Goal: Information Seeking & Learning: Learn about a topic

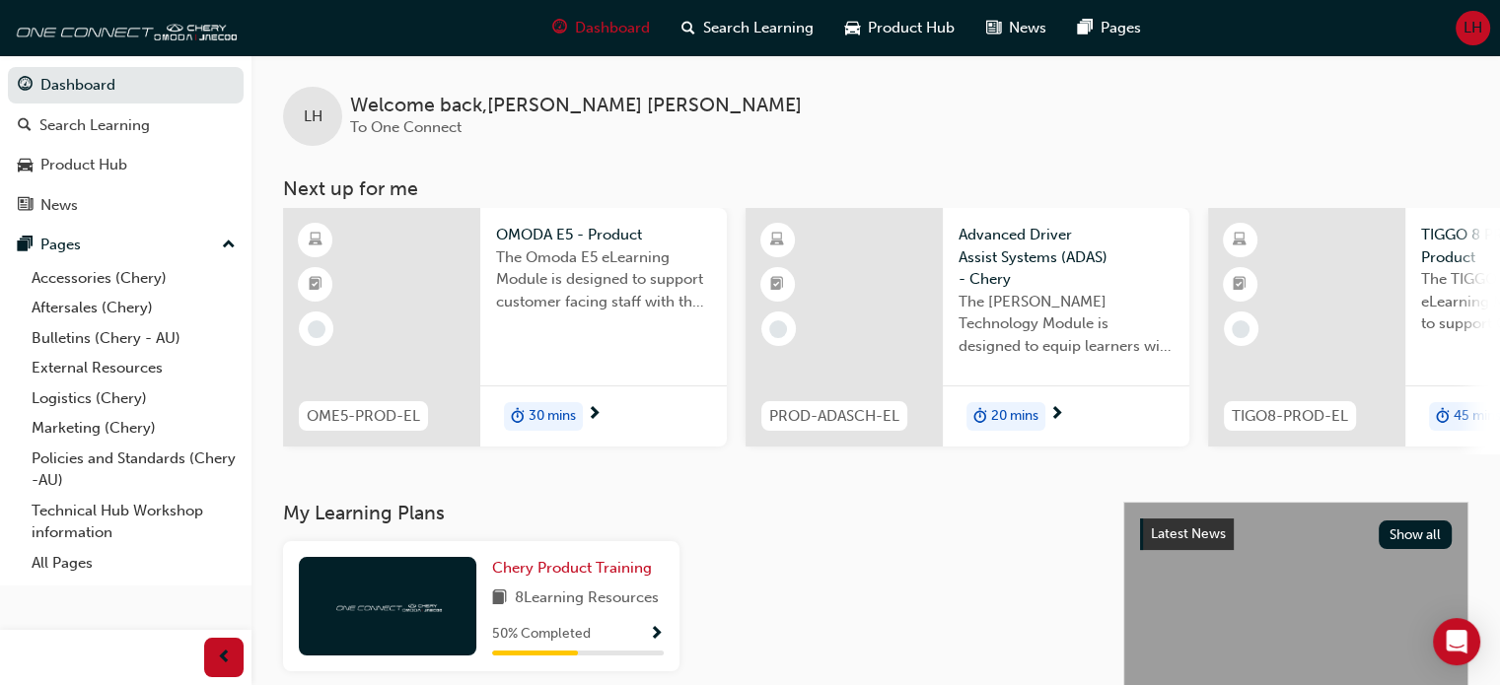
click at [529, 405] on span "30 mins" at bounding box center [552, 416] width 47 height 23
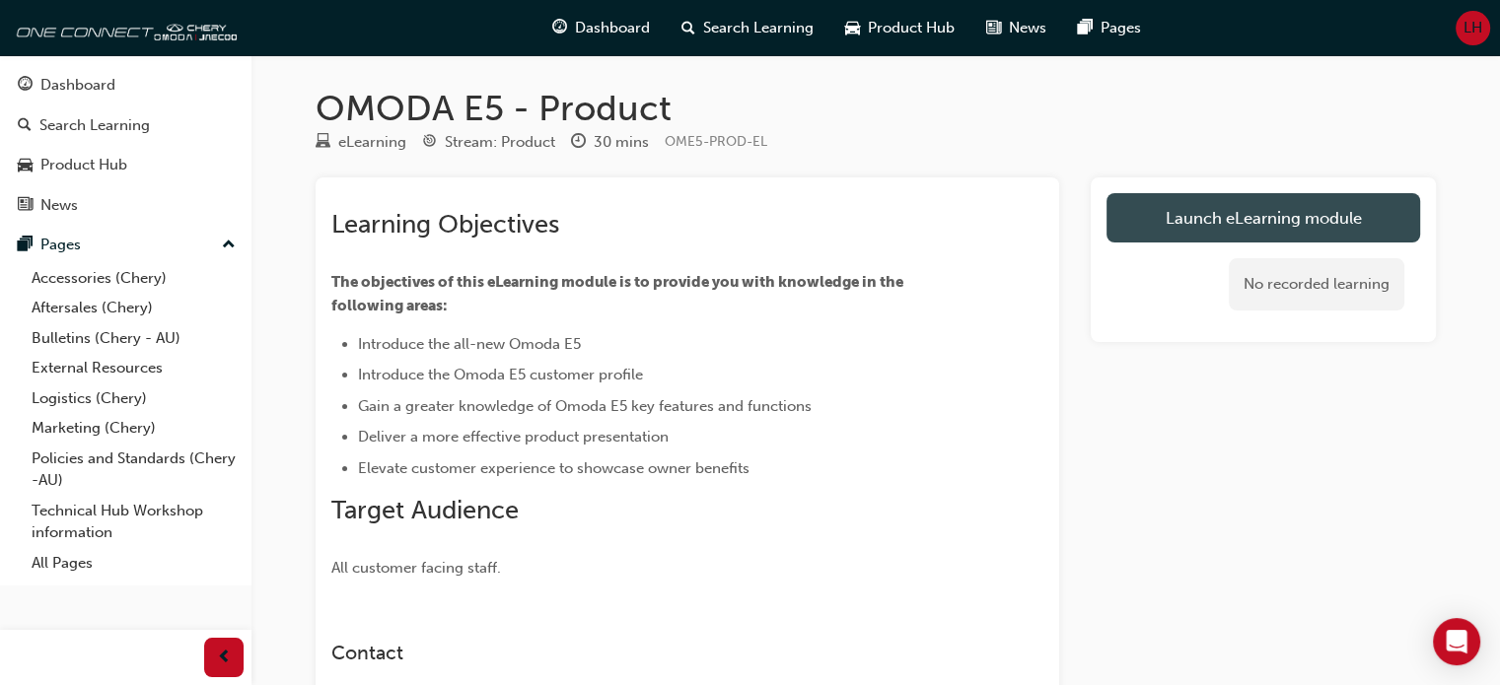
click at [1235, 218] on link "Launch eLearning module" at bounding box center [1263, 217] width 314 height 49
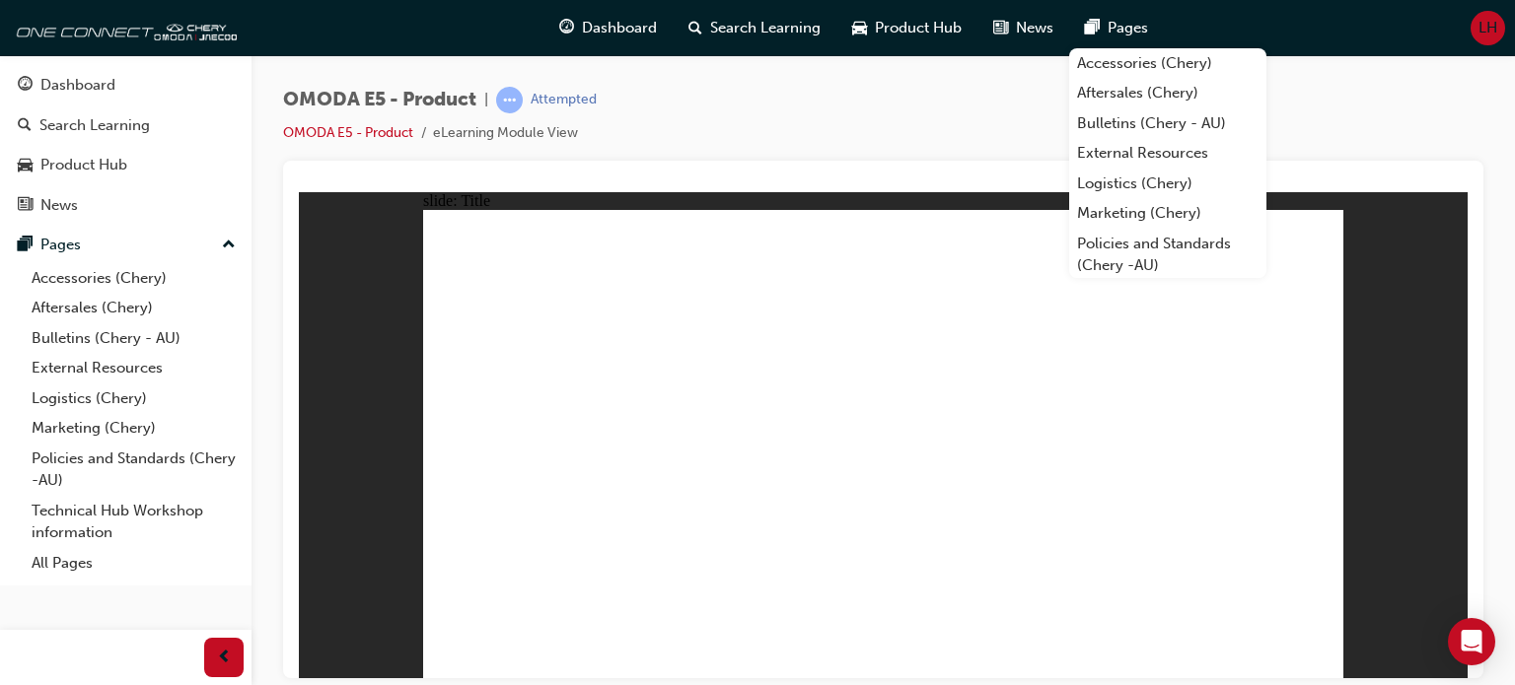
drag, startPoint x: 552, startPoint y: 494, endPoint x: 552, endPoint y: 475, distance: 18.7
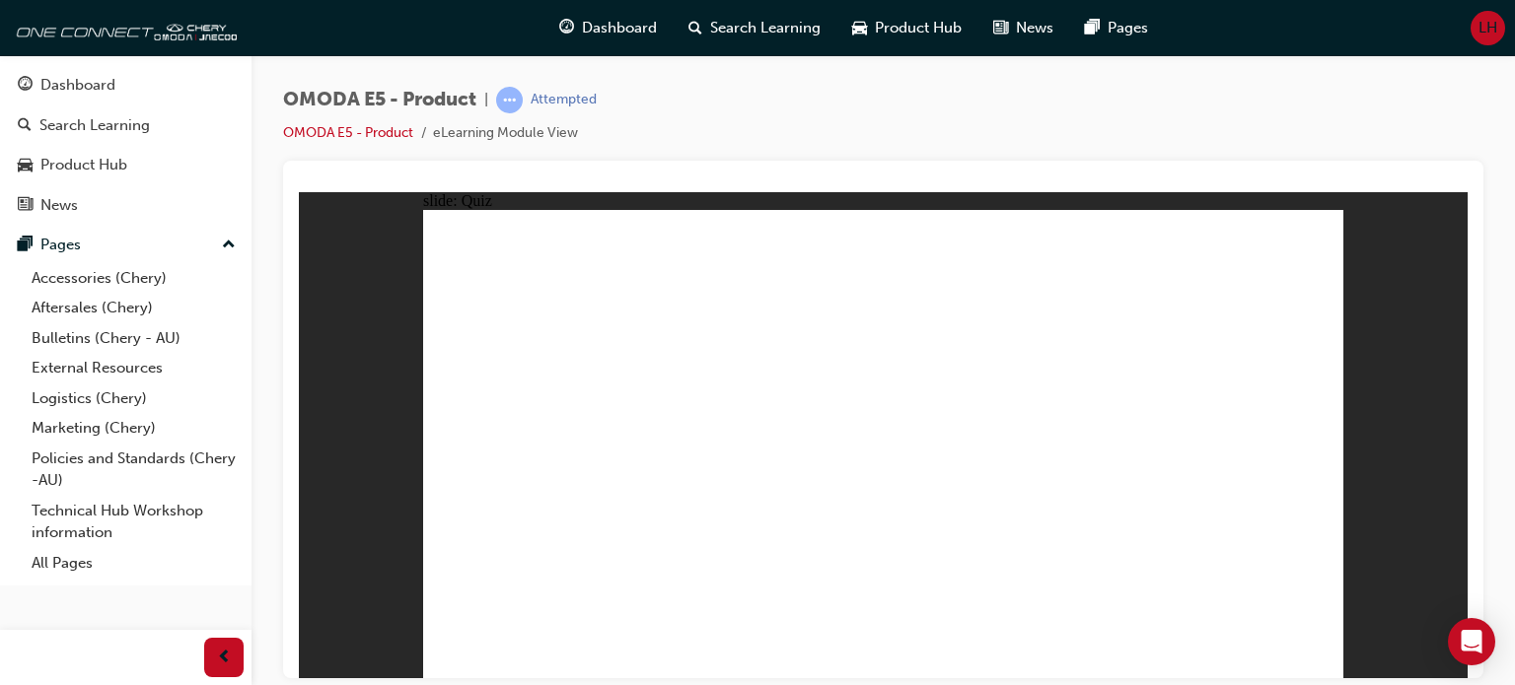
radio input "true"
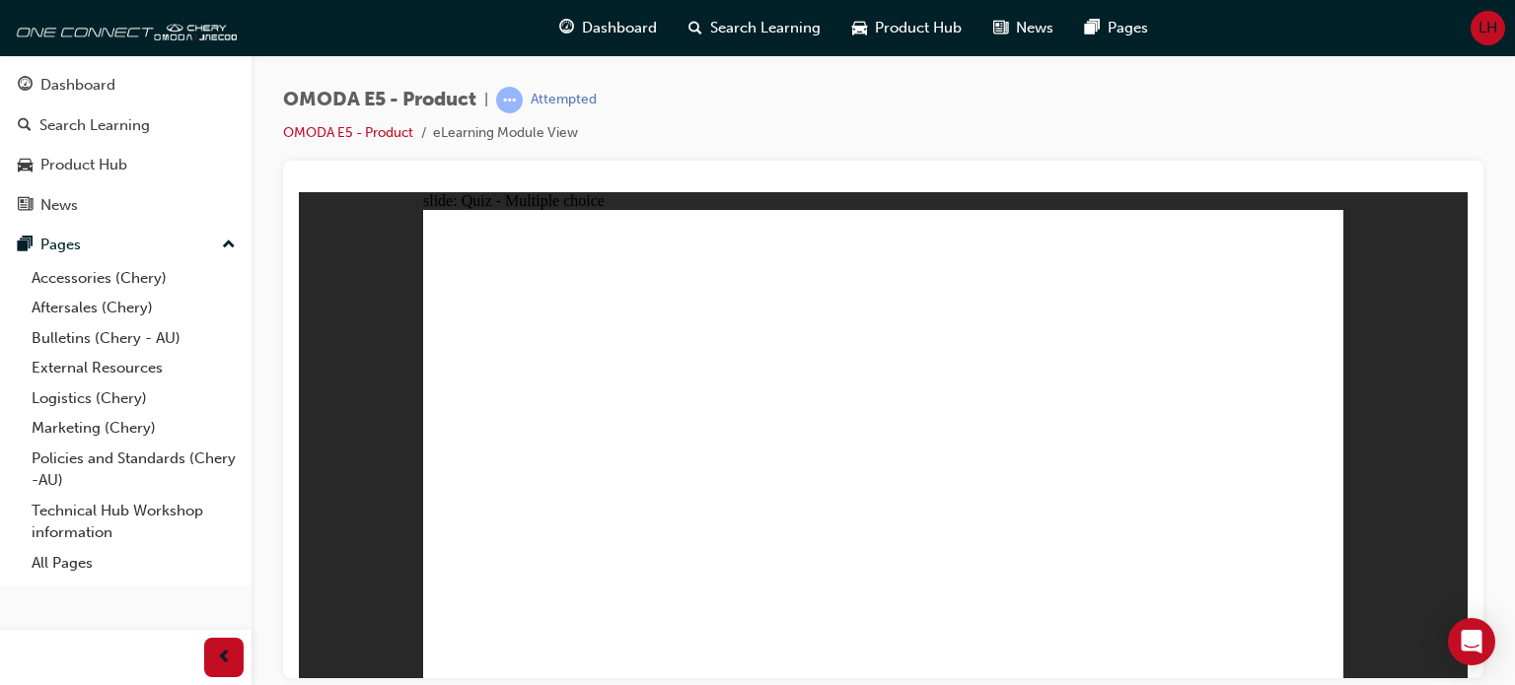
radio input "true"
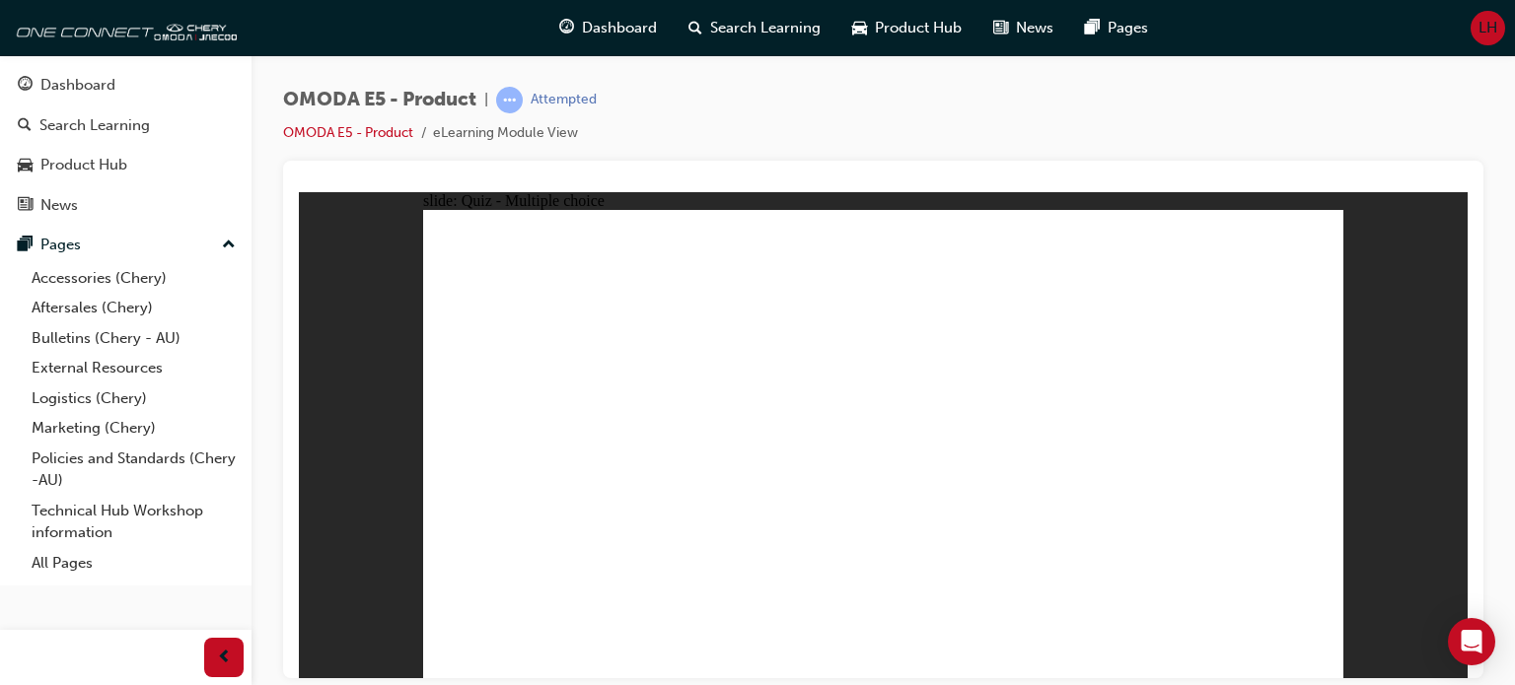
radio input "true"
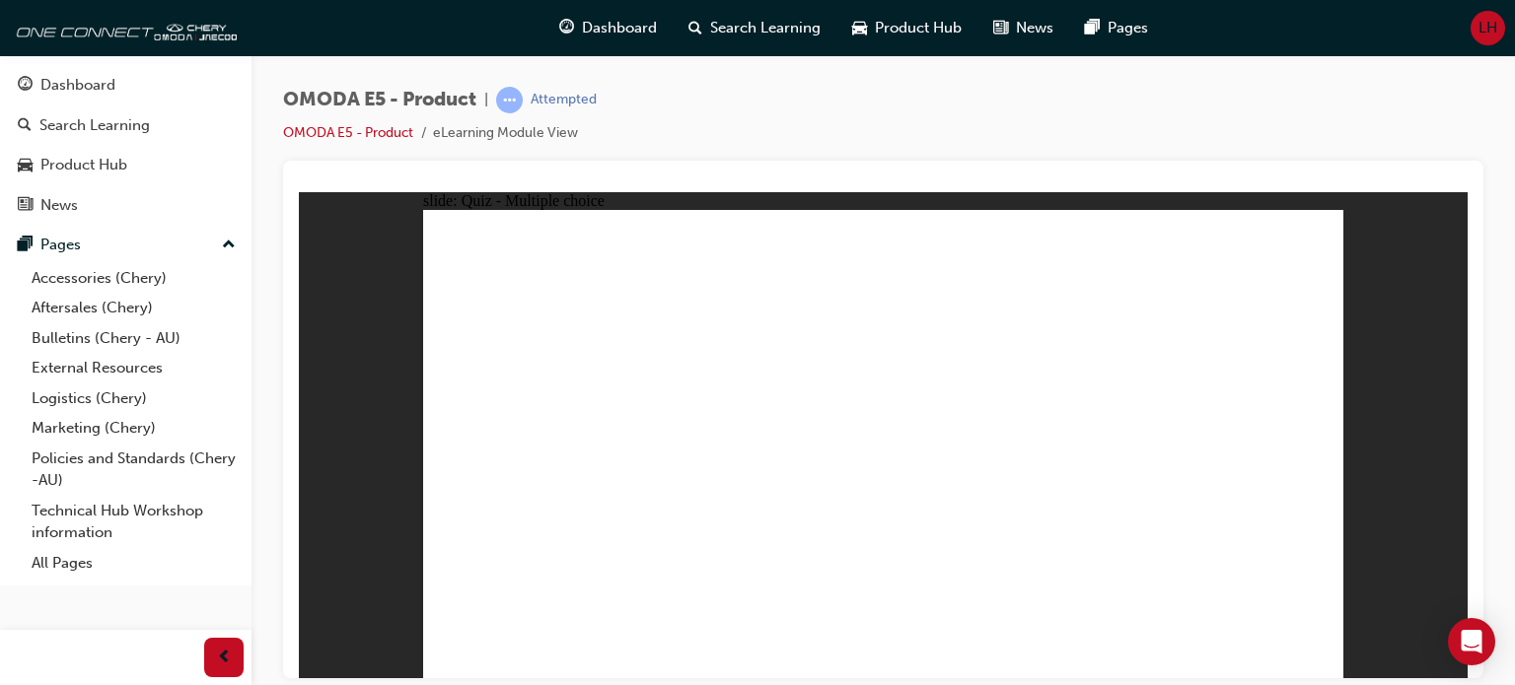
radio input "true"
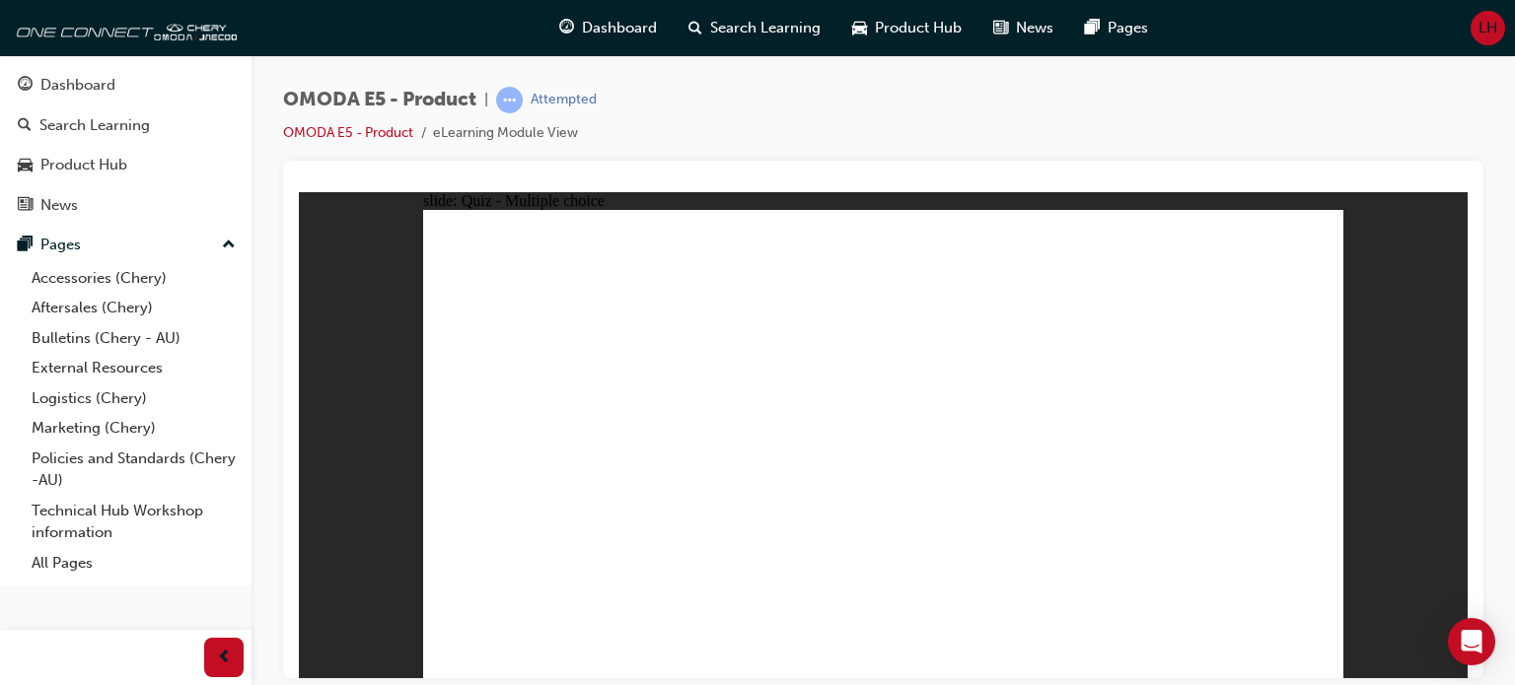
radio input "true"
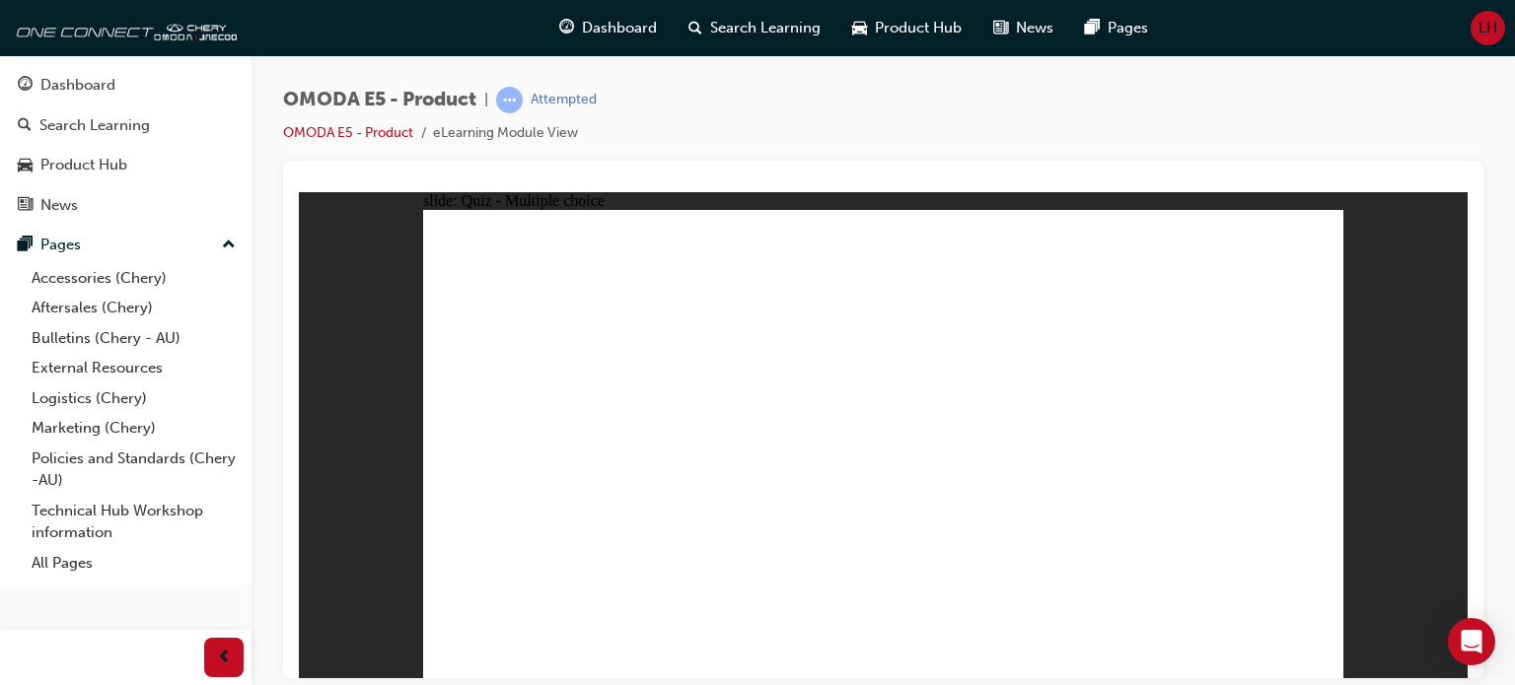
radio input "true"
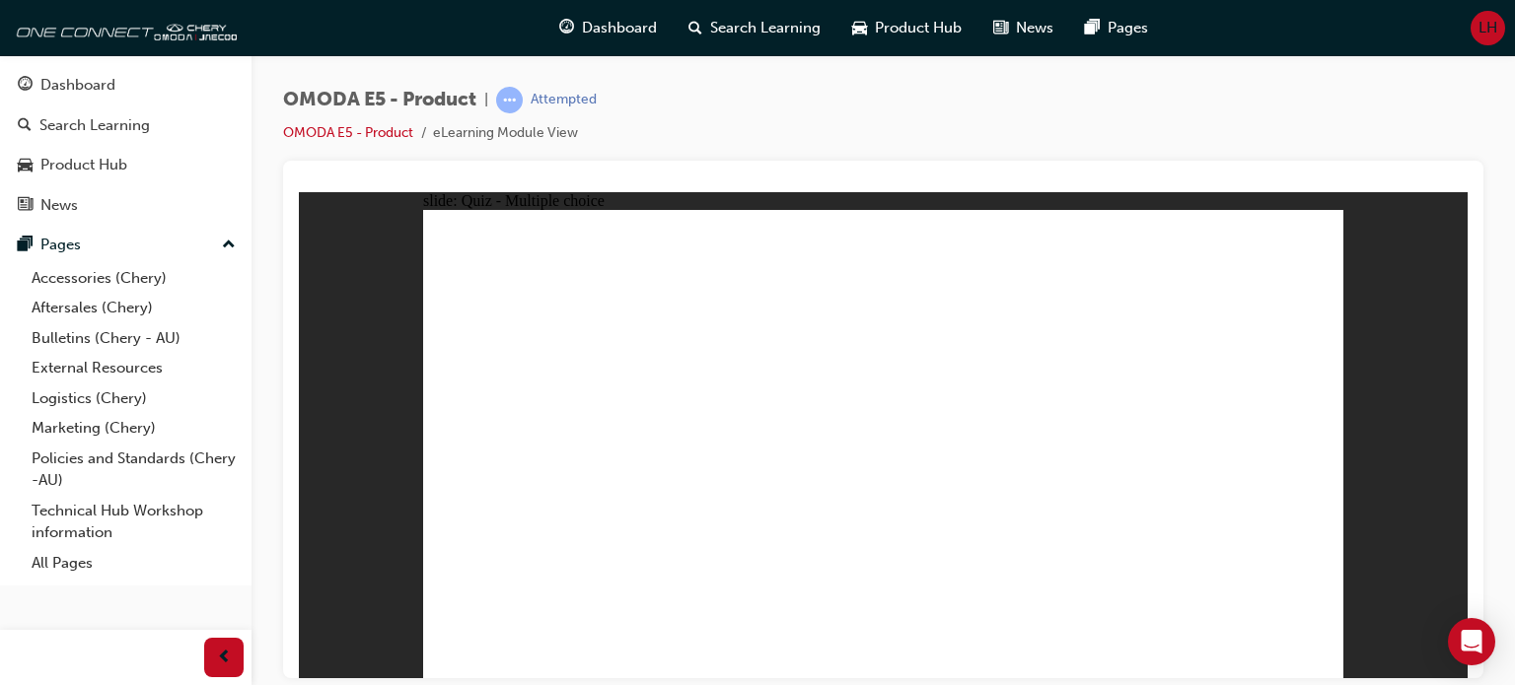
radio input "true"
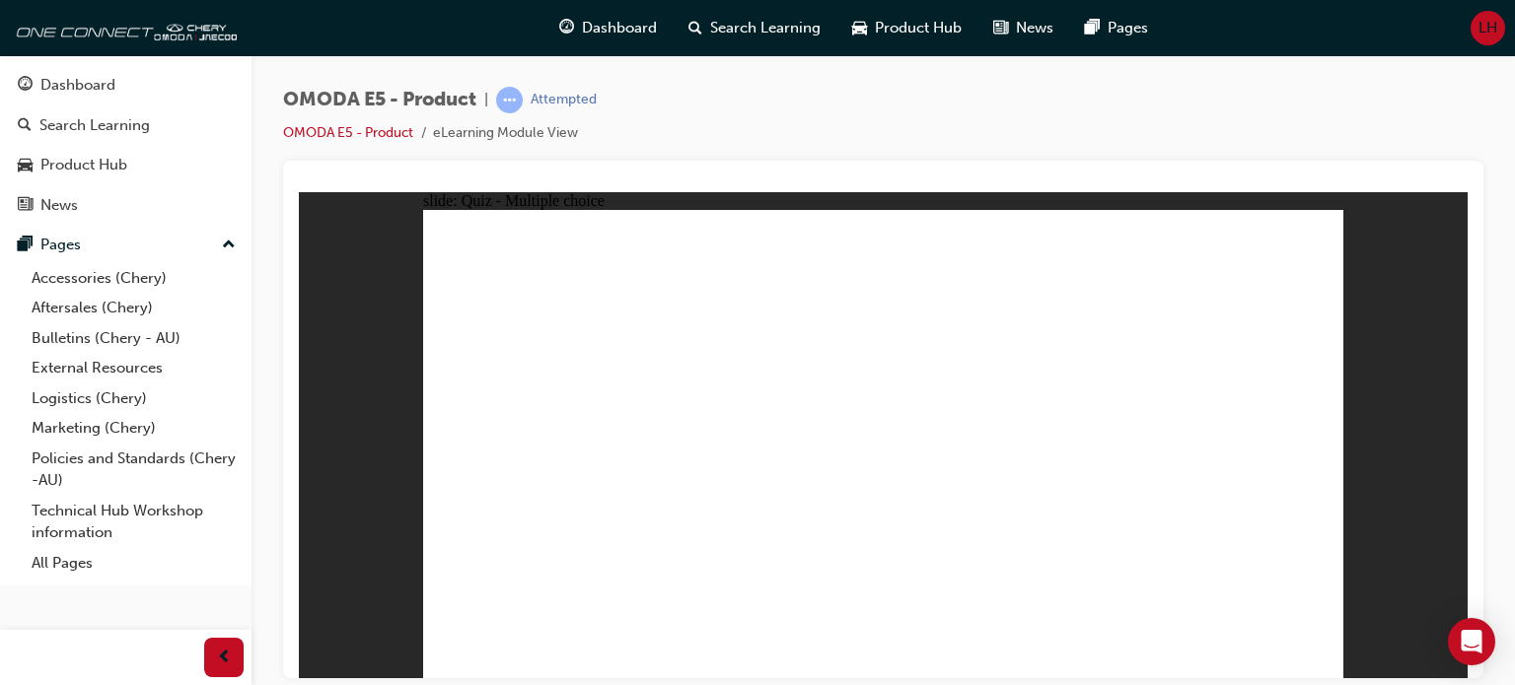
radio input "true"
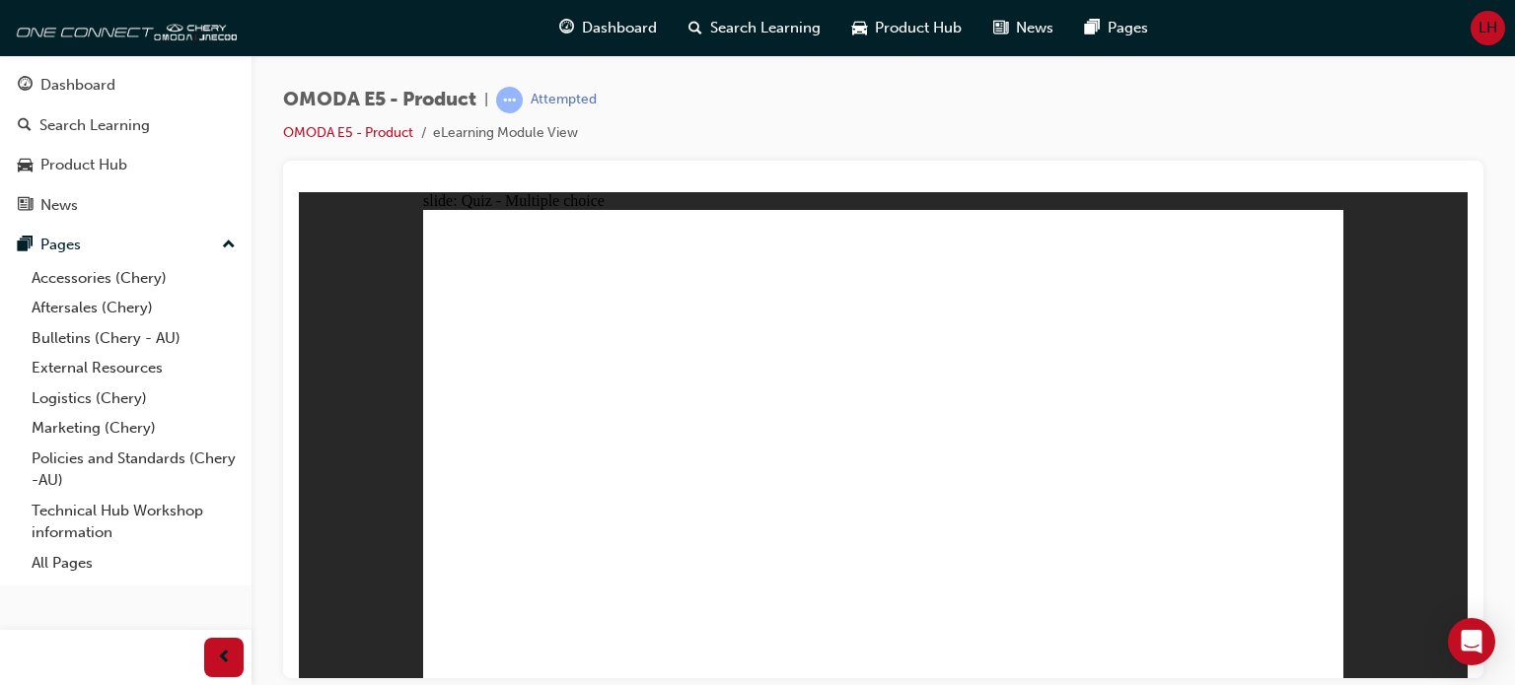
radio input "true"
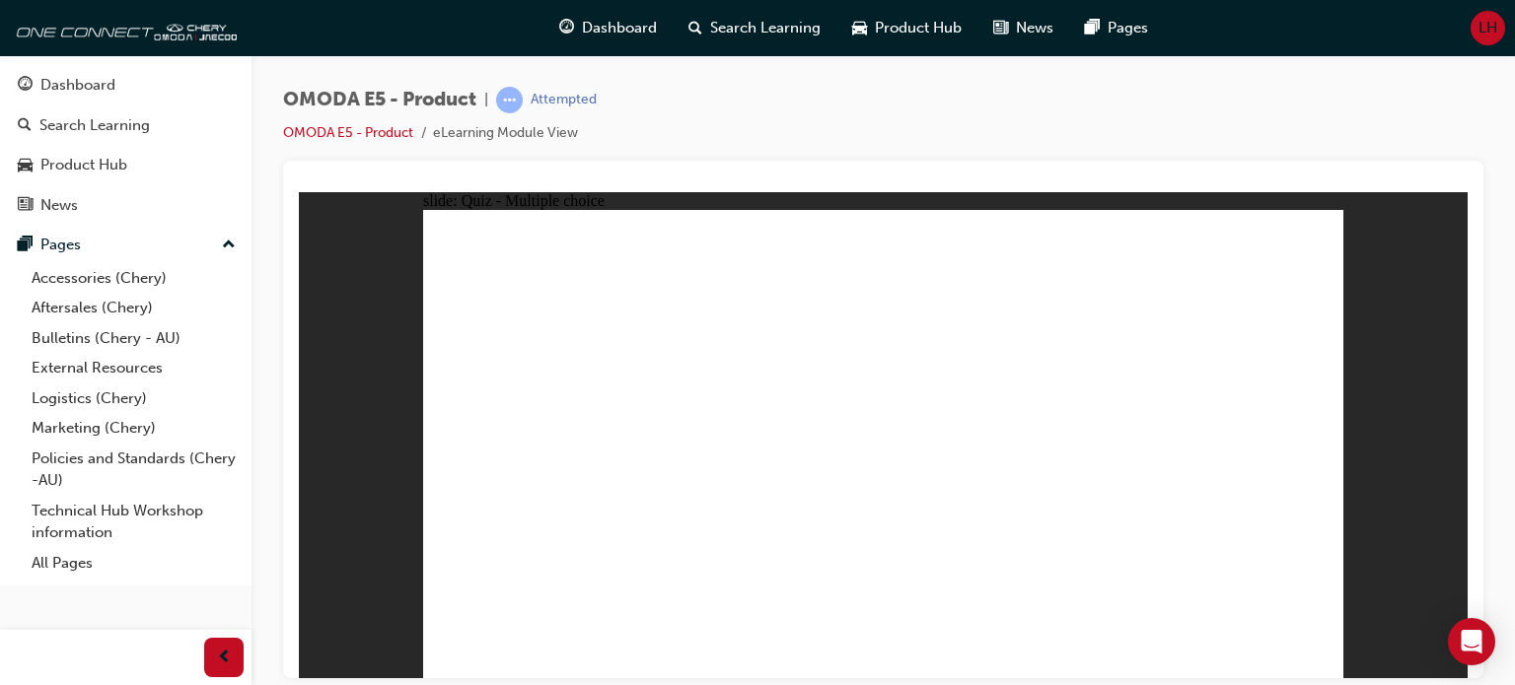
radio input "true"
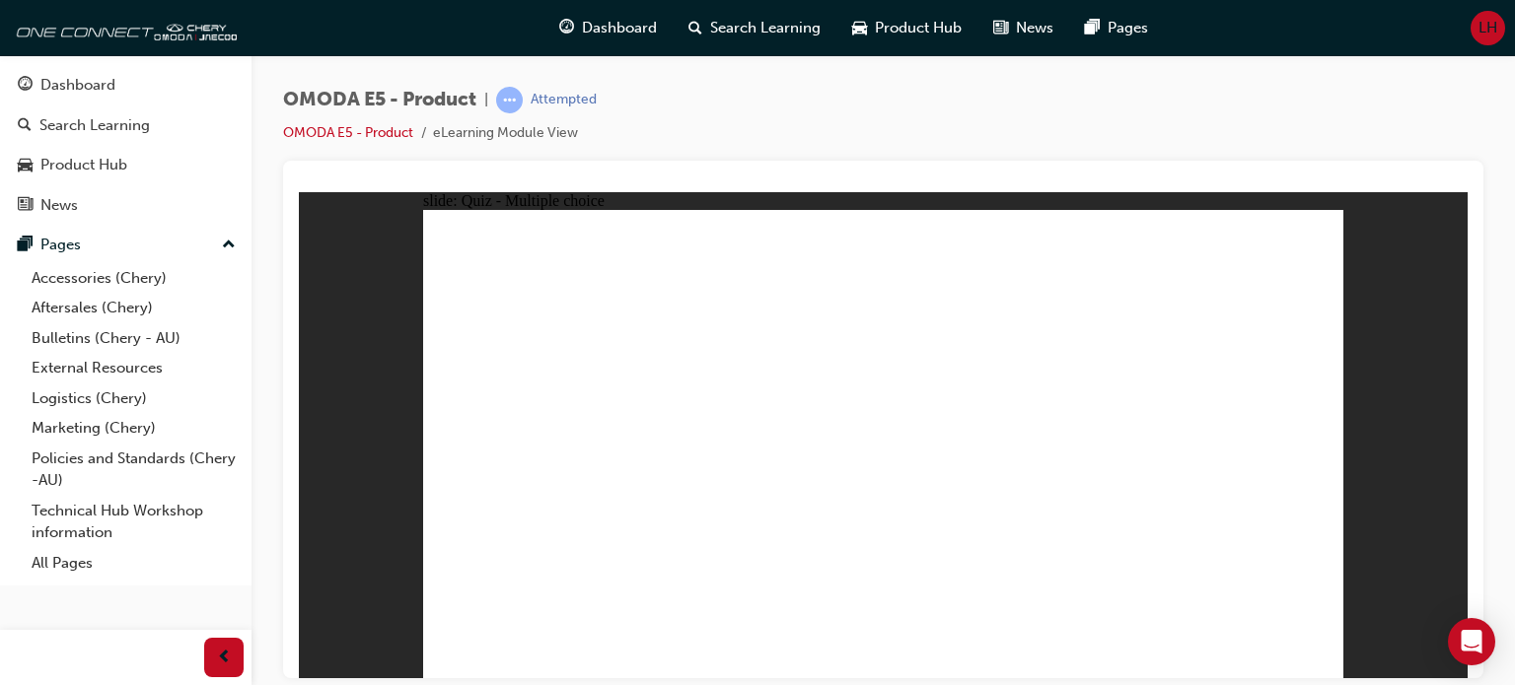
radio input "true"
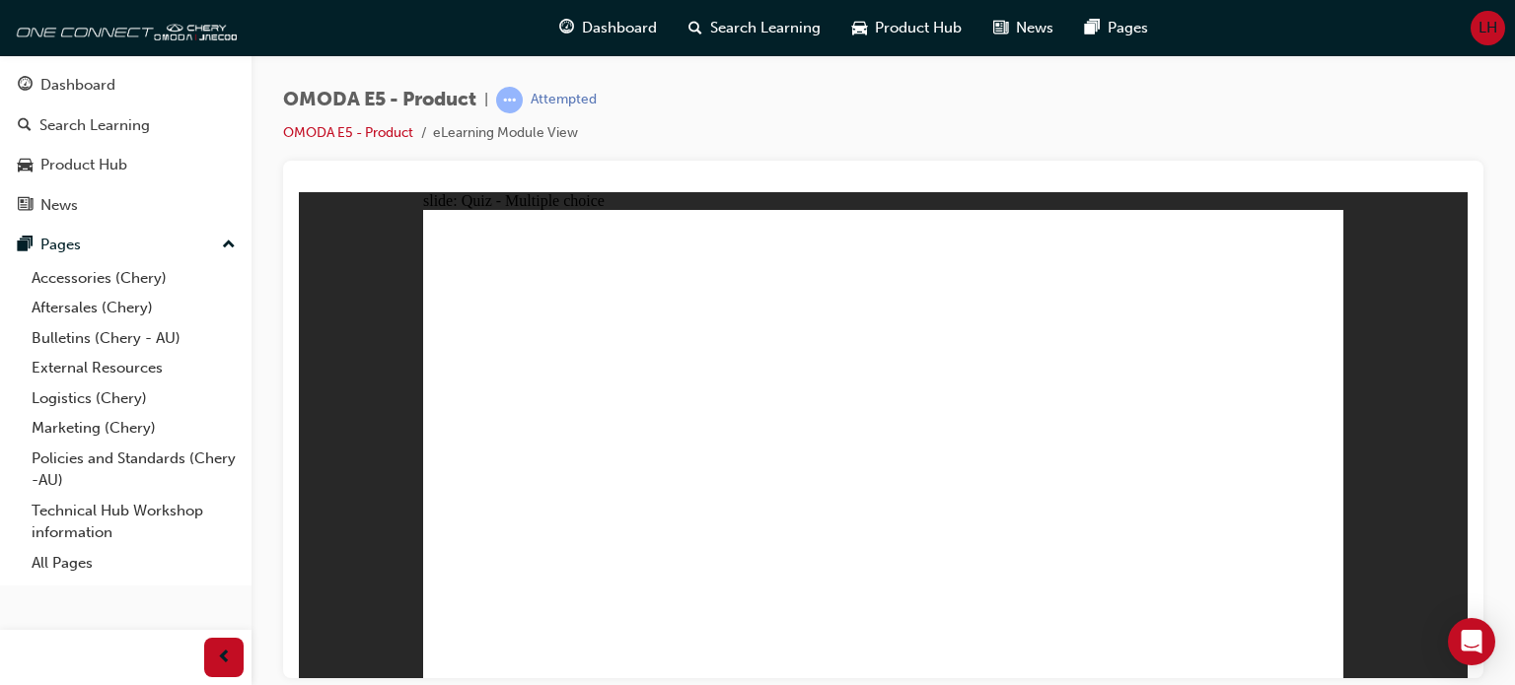
radio input "true"
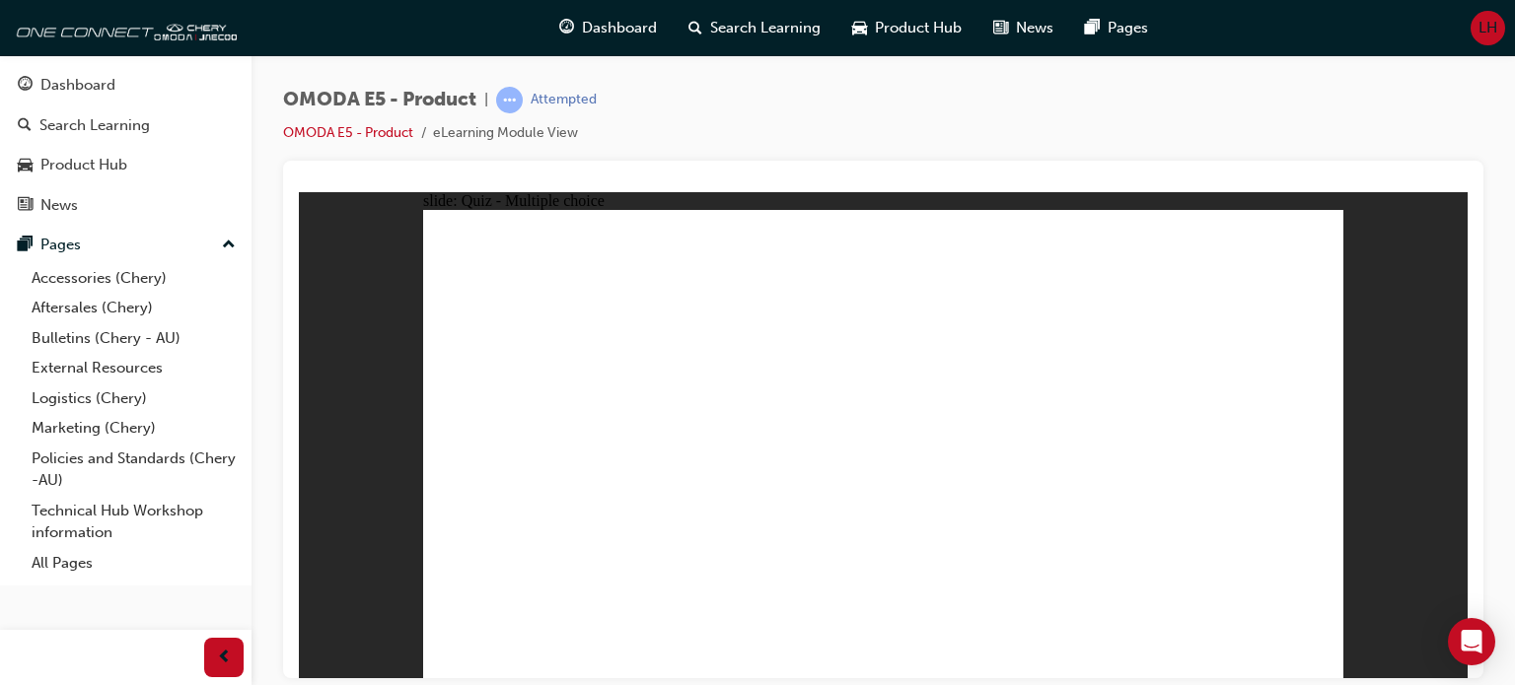
radio input "true"
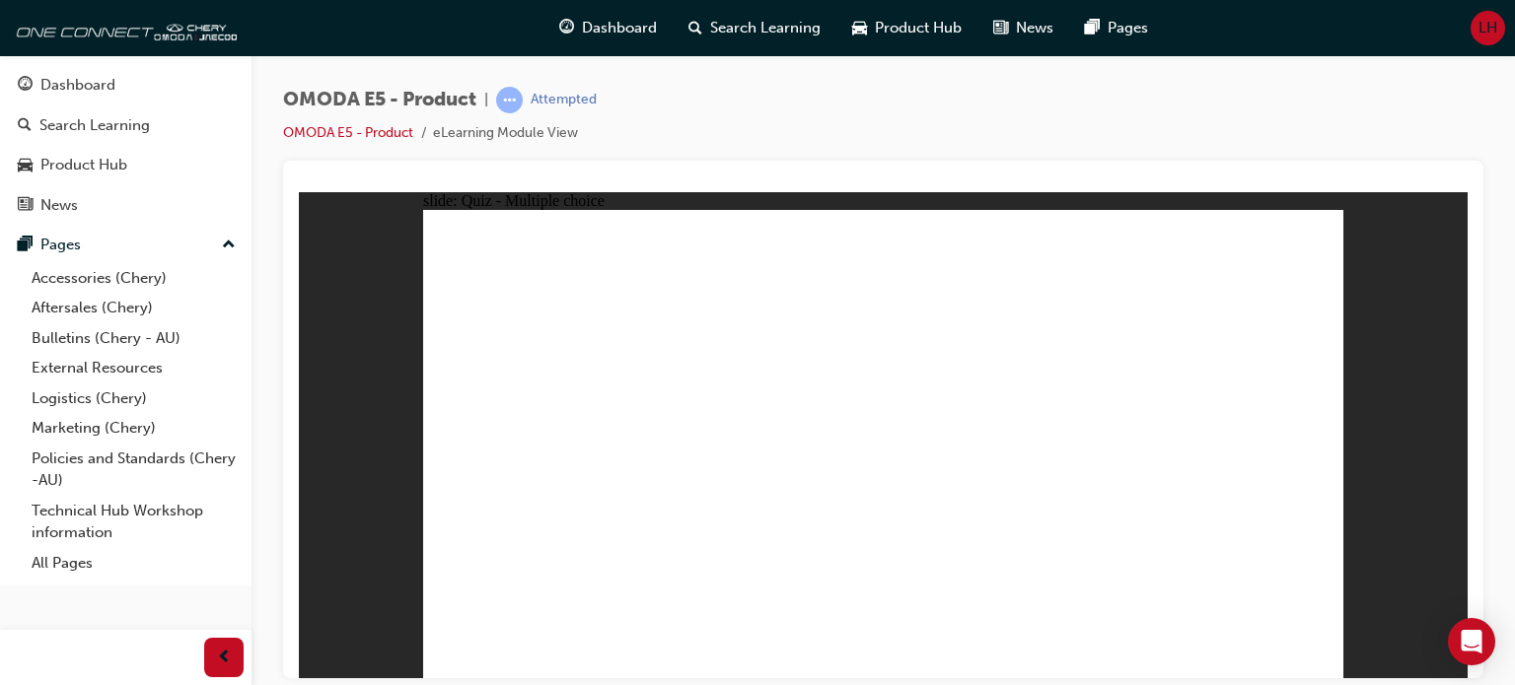
radio input "true"
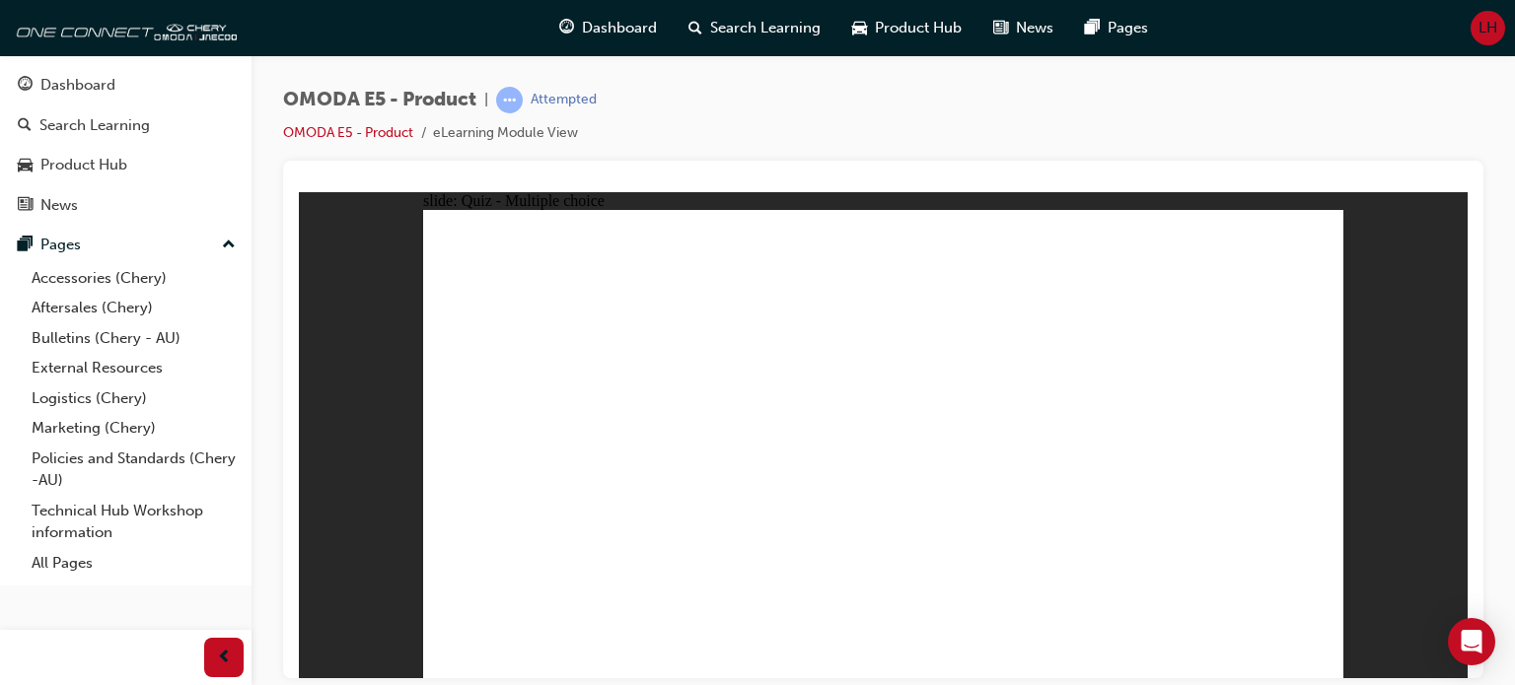
radio input "true"
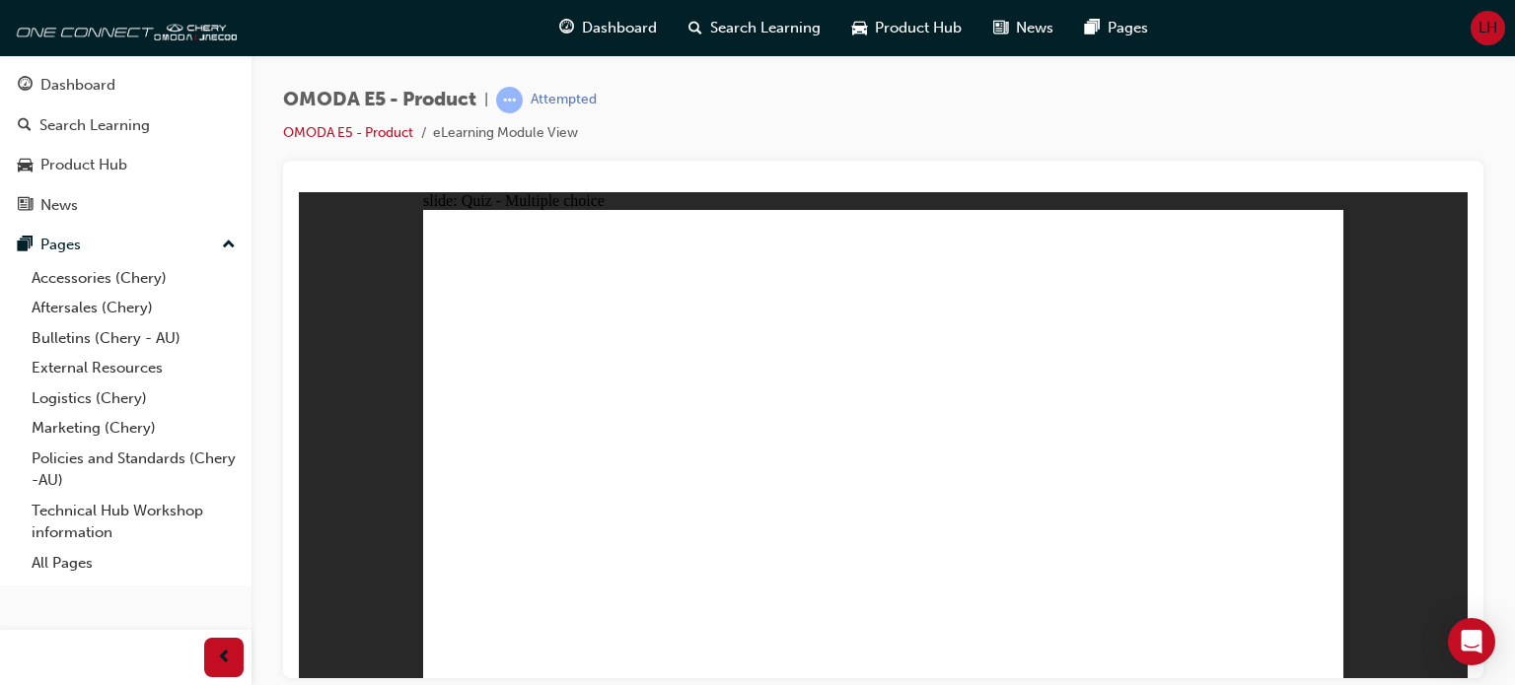
radio input "true"
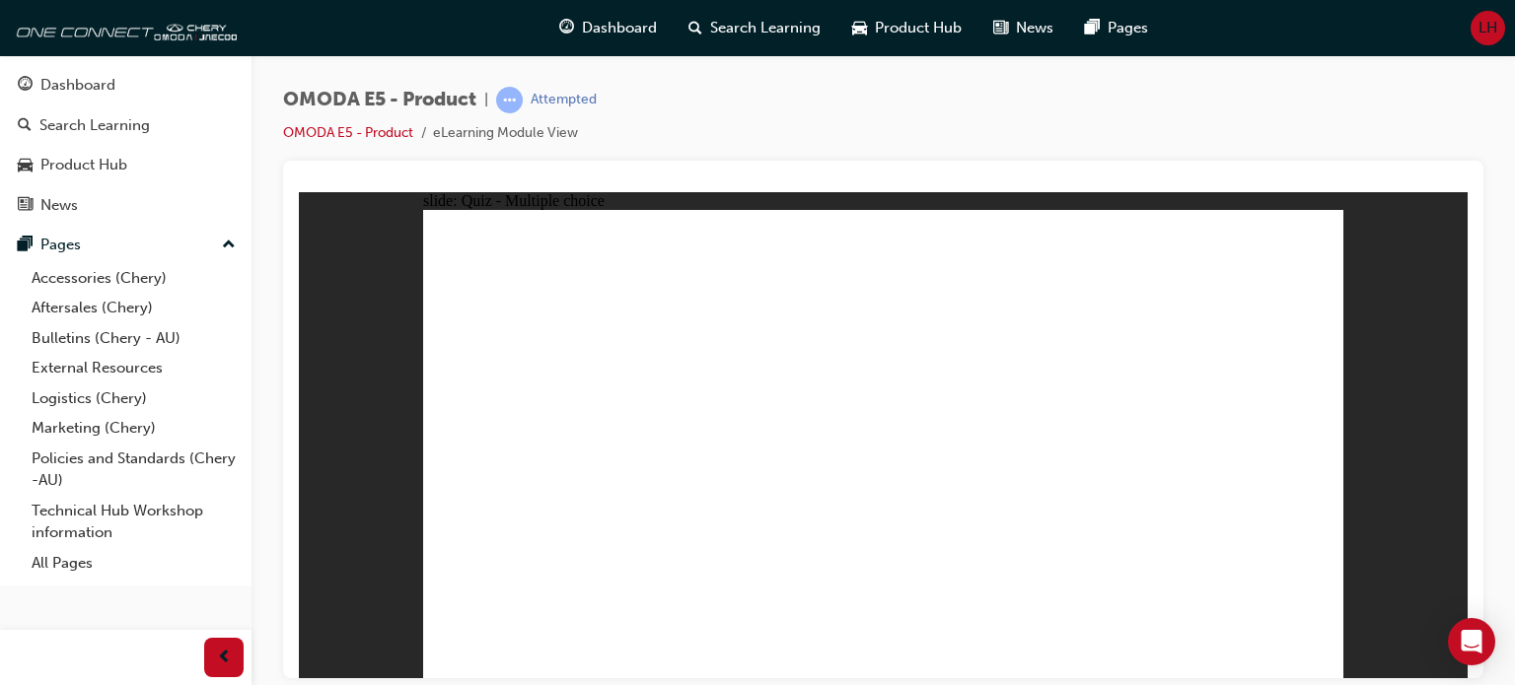
radio input "true"
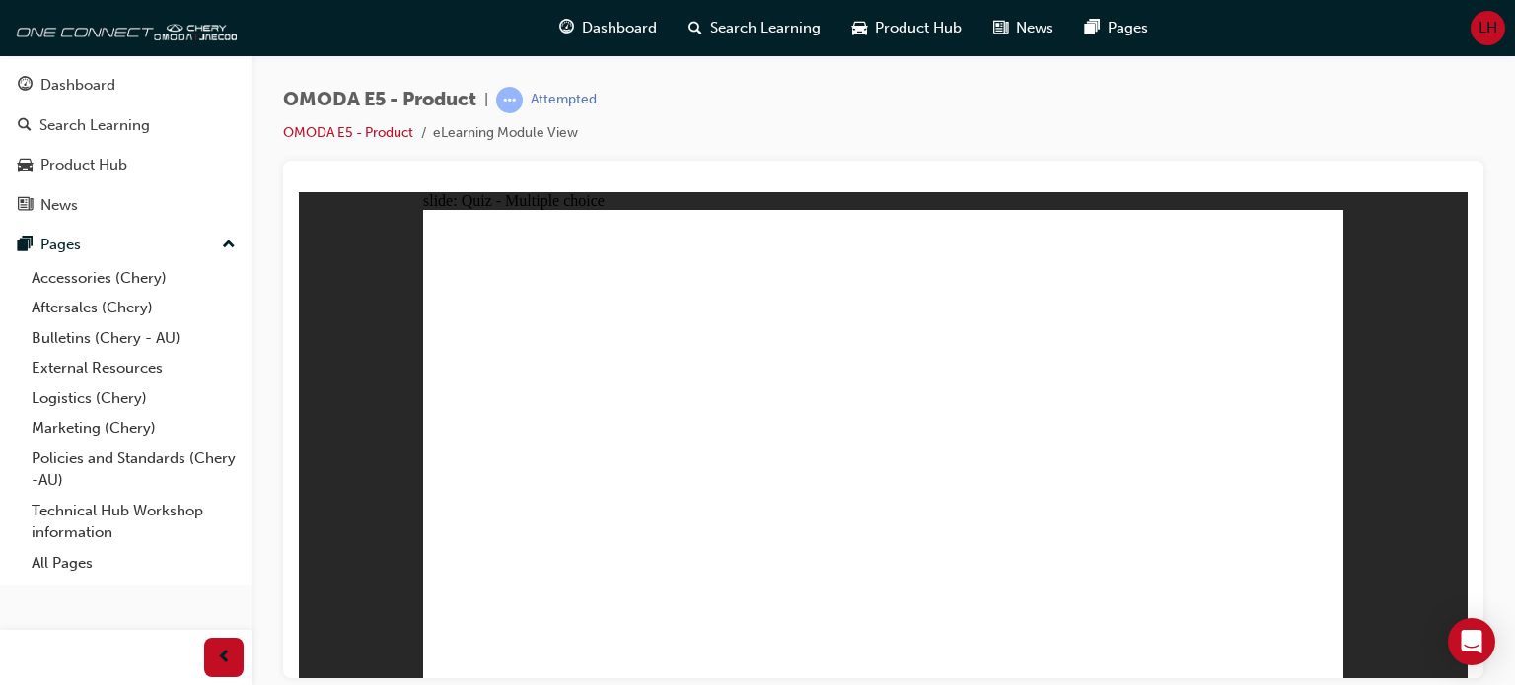
radio input "true"
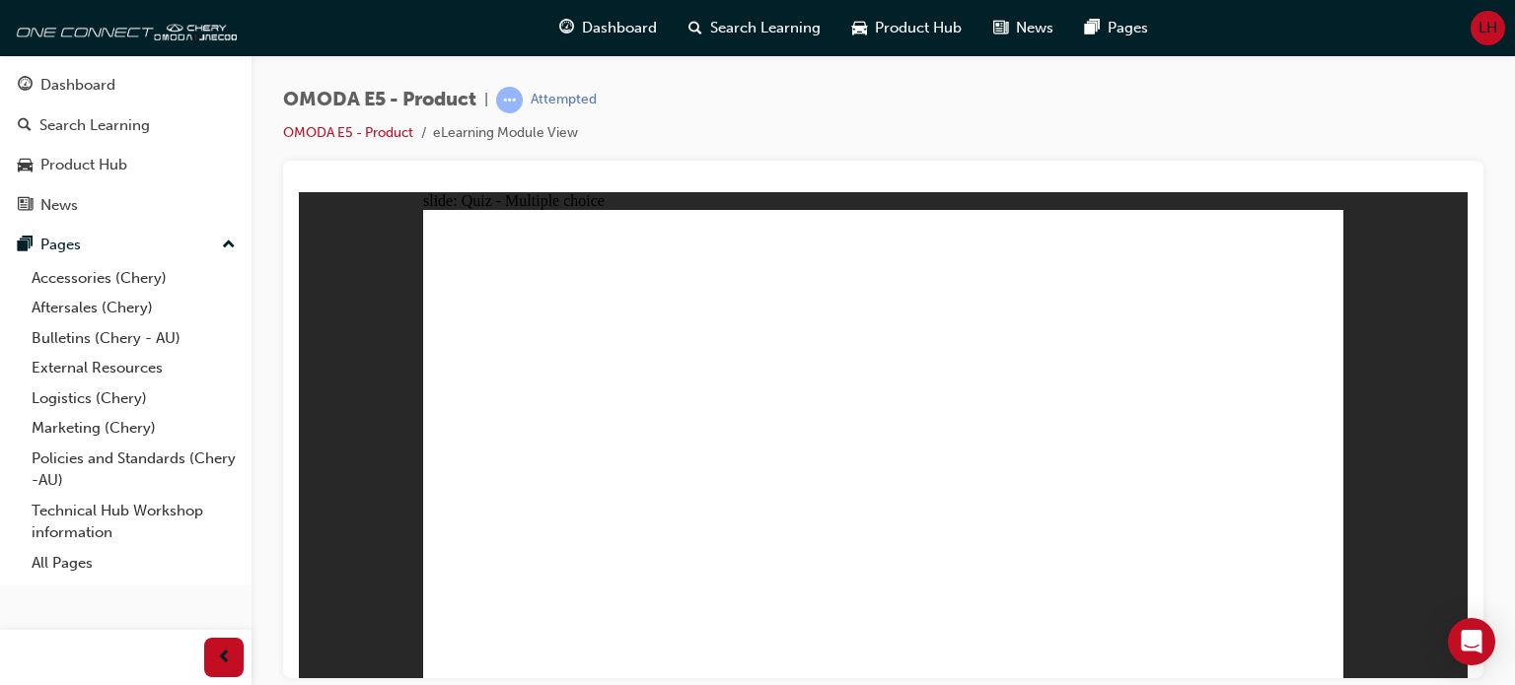
radio input "true"
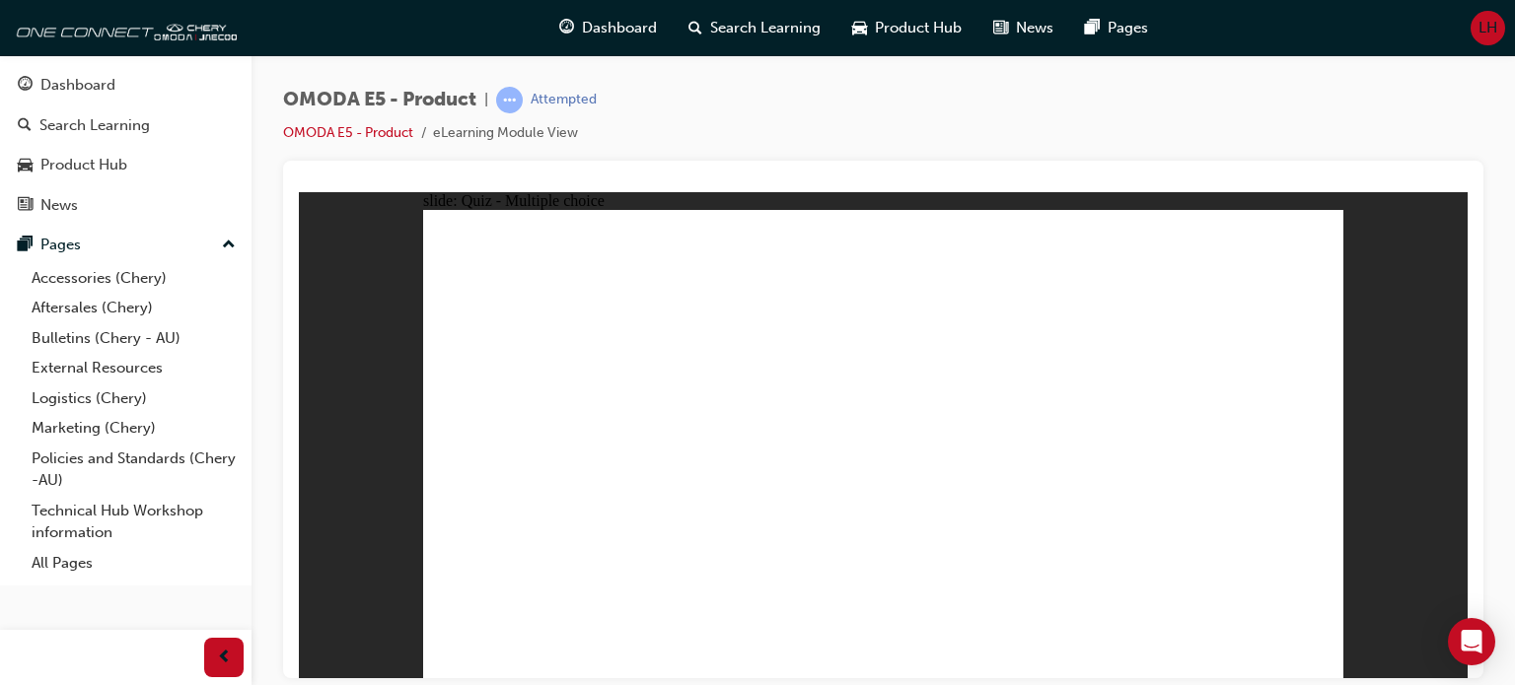
radio input "true"
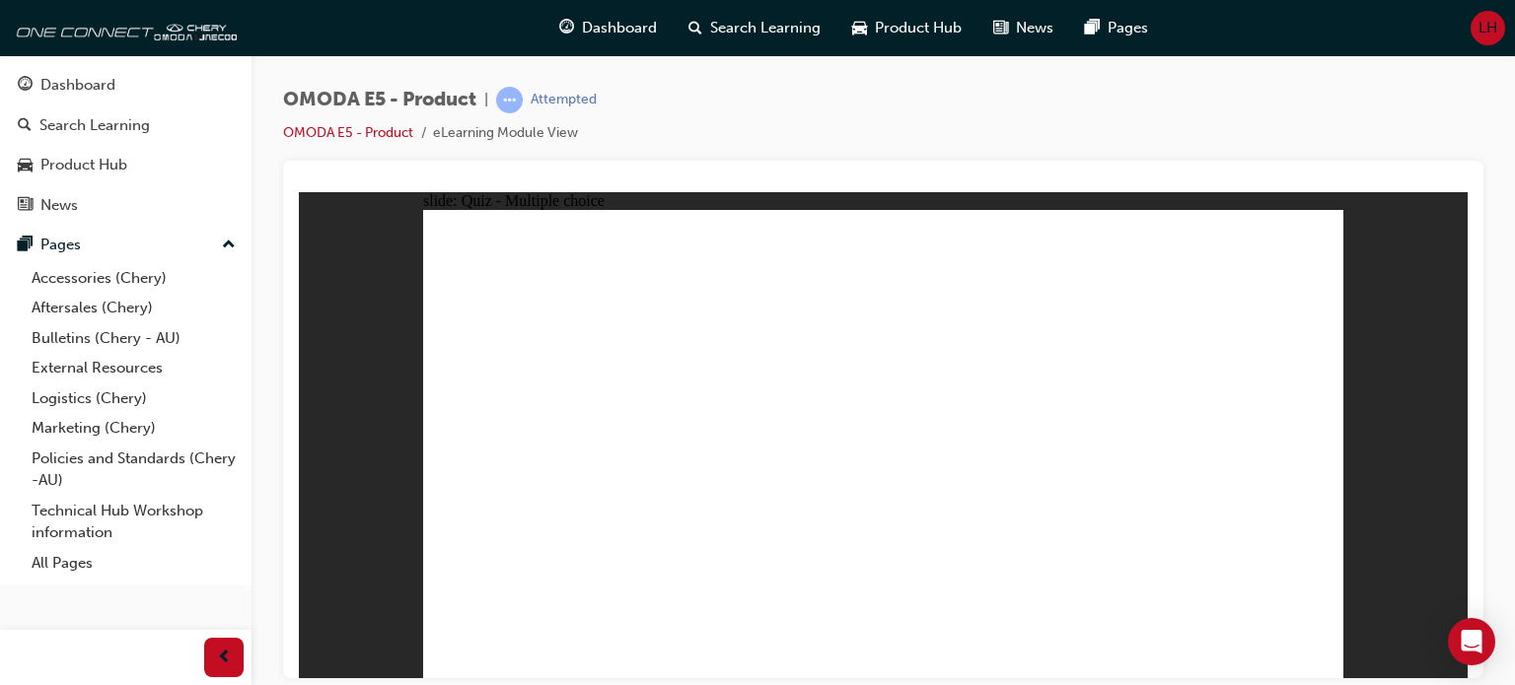
radio input "true"
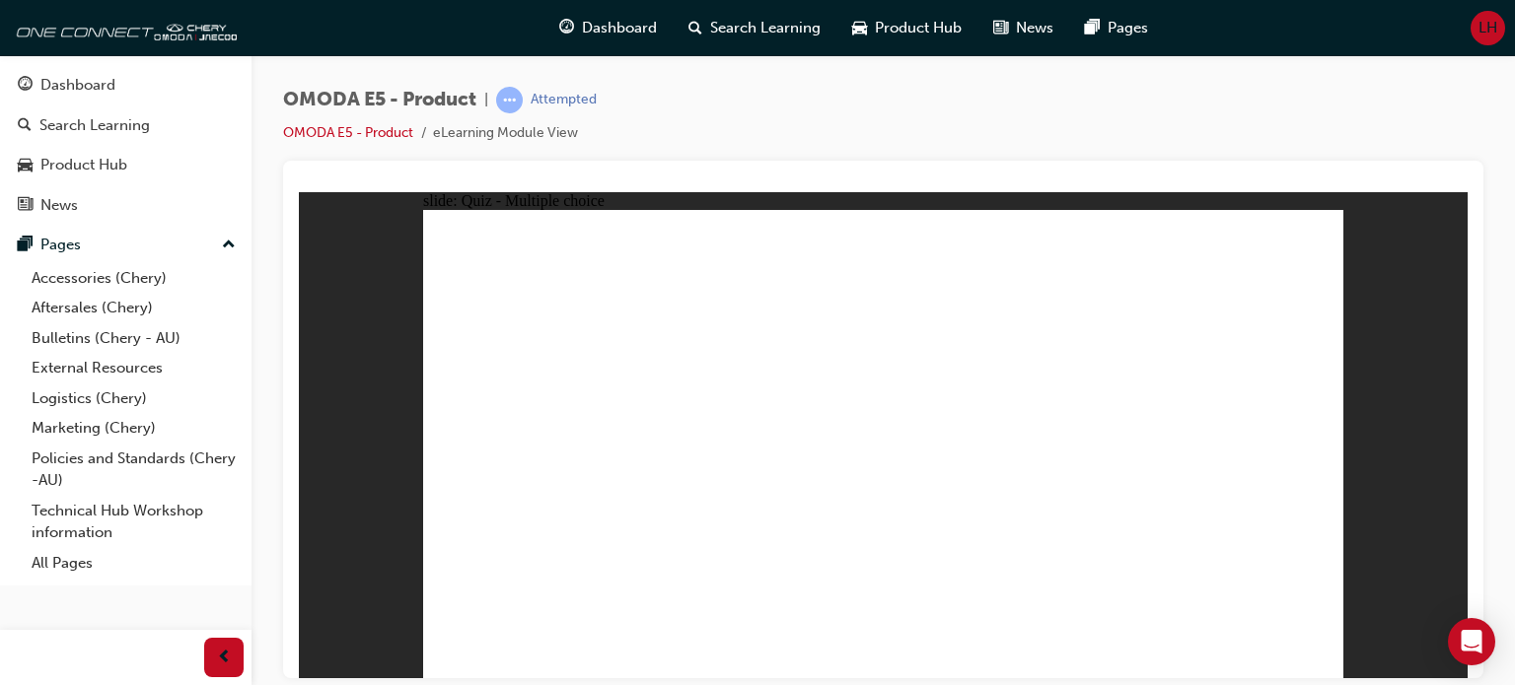
radio input "true"
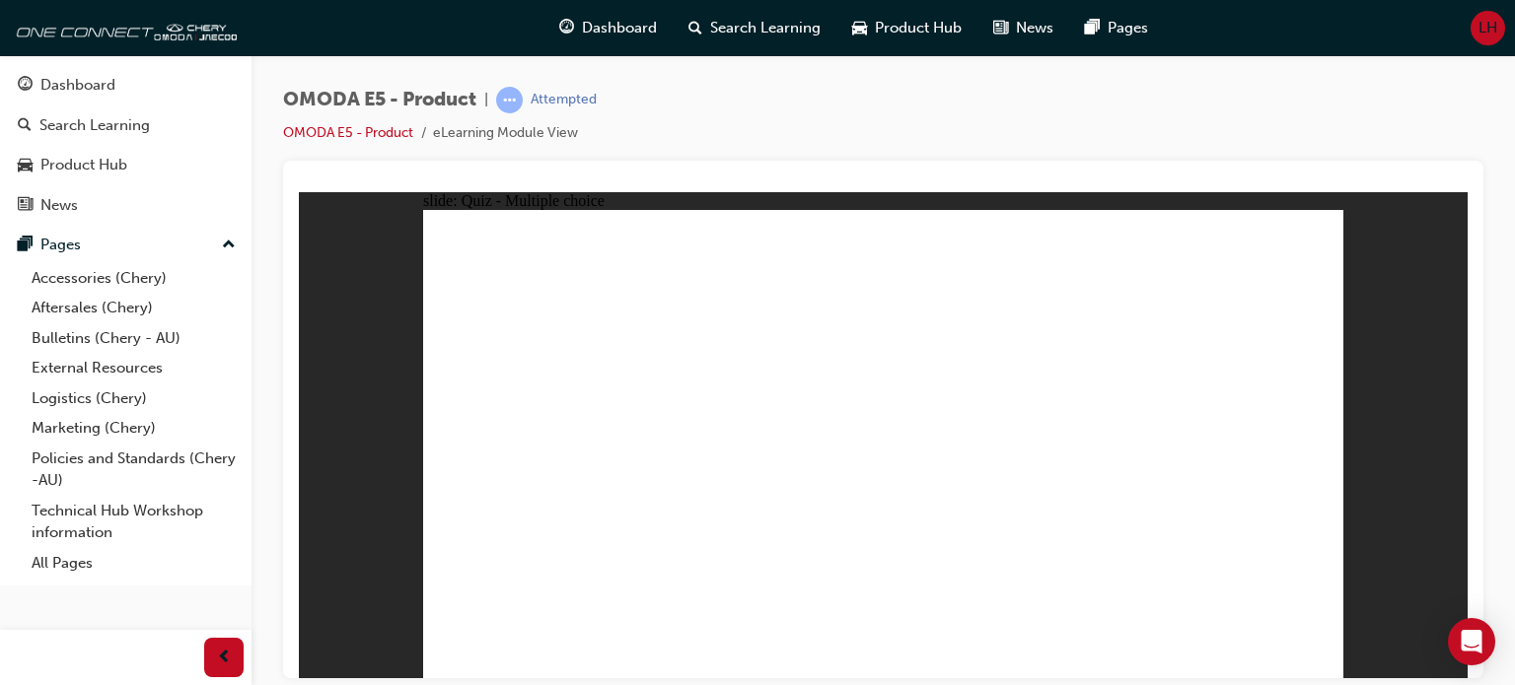
radio input "true"
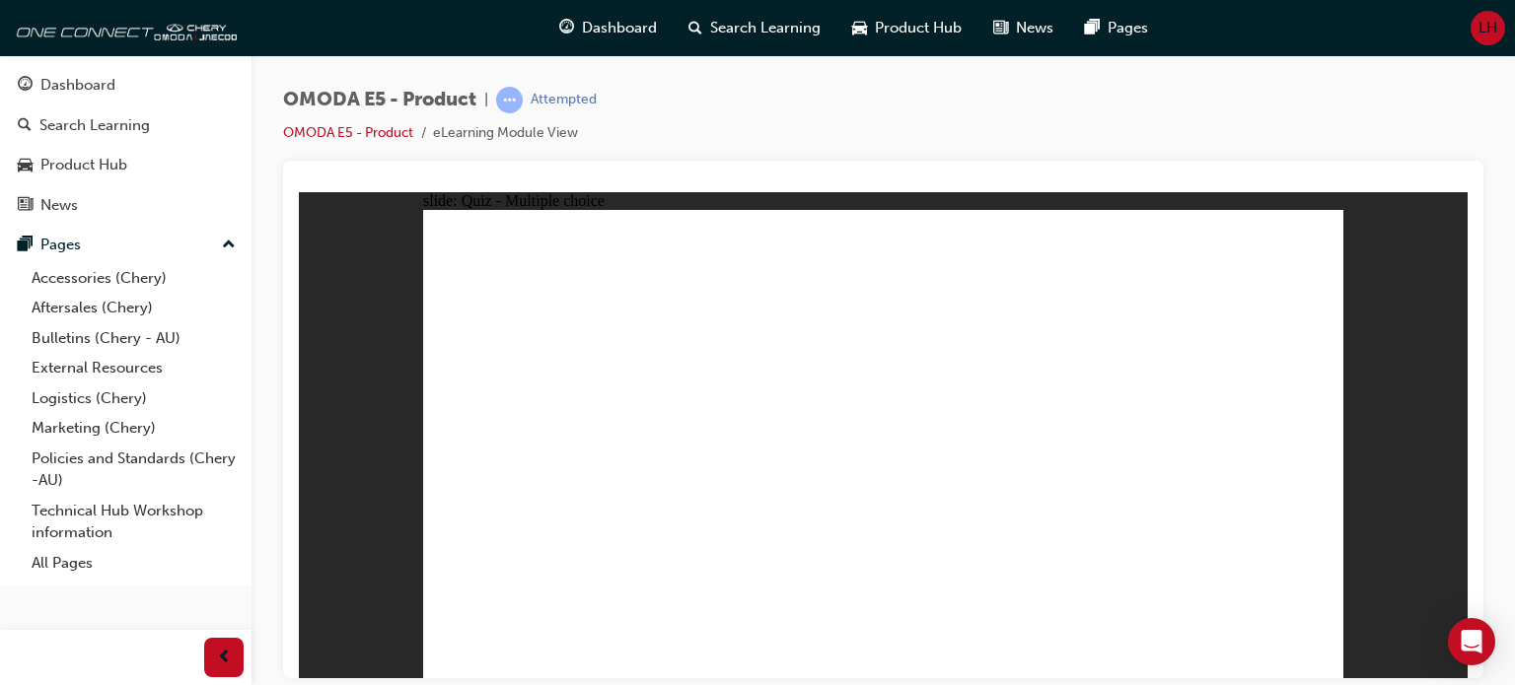
radio input "true"
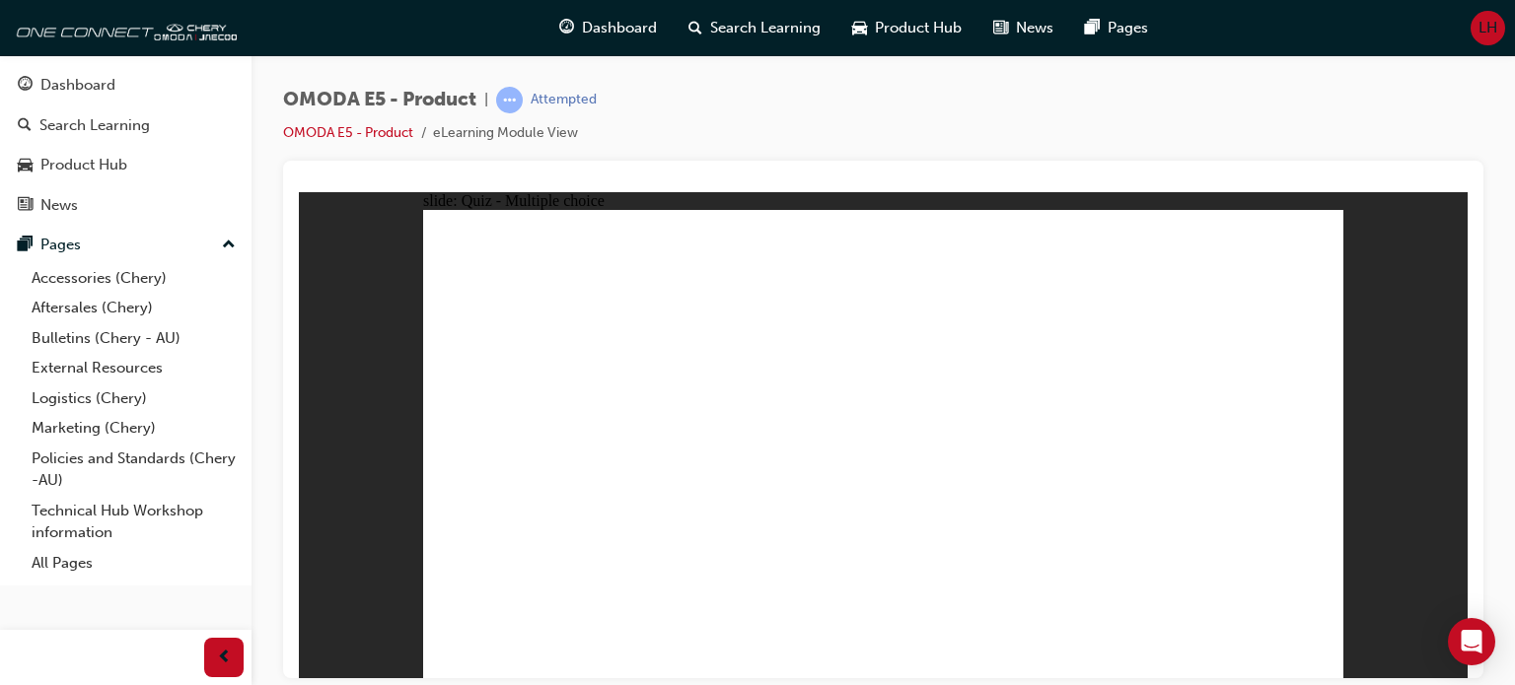
radio input "true"
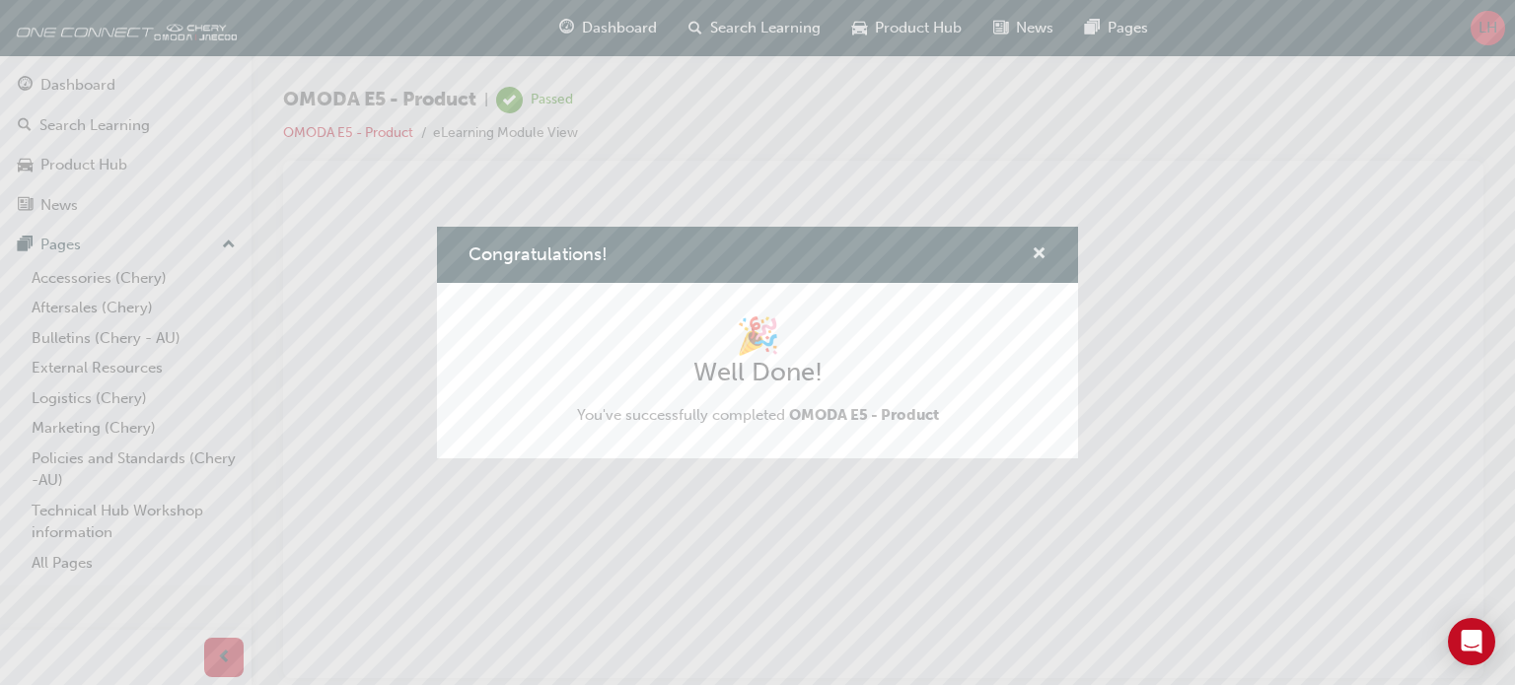
click at [1033, 252] on span "cross-icon" at bounding box center [1038, 256] width 15 height 18
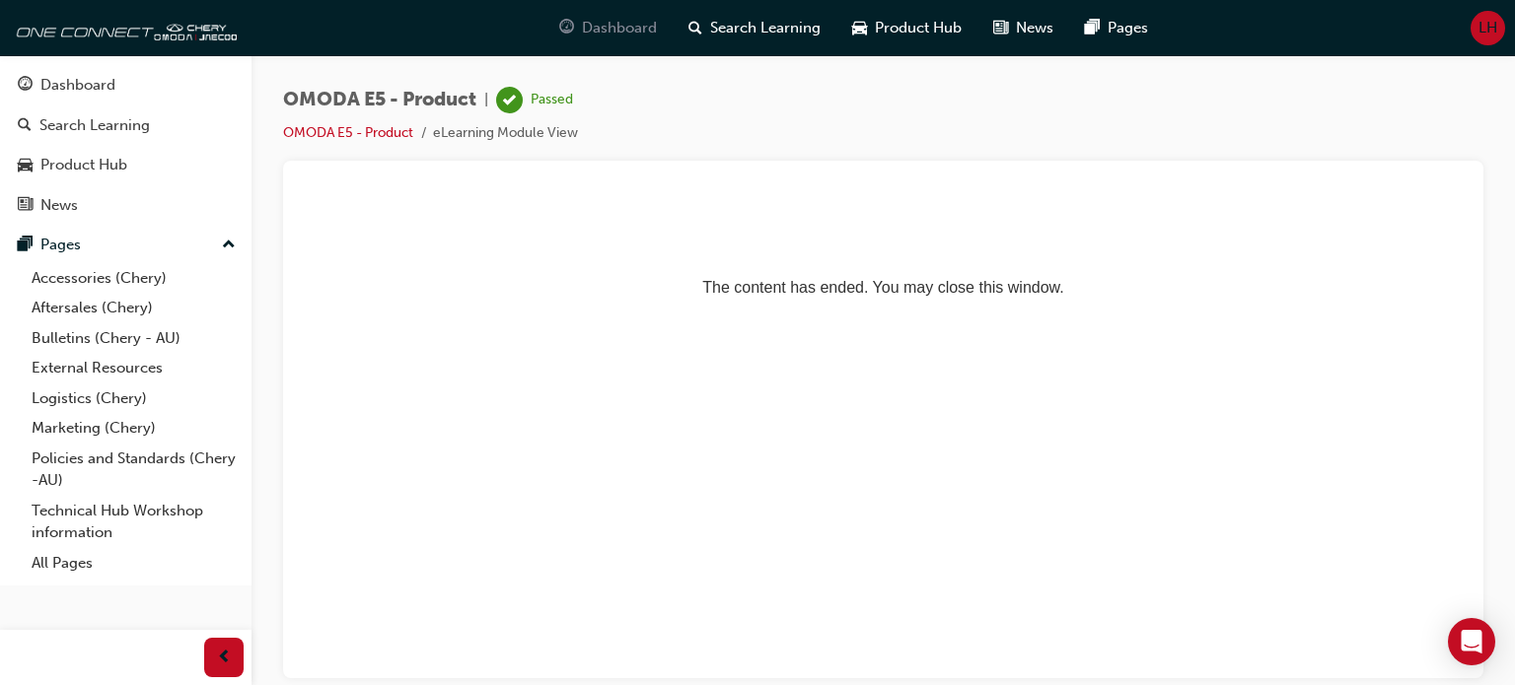
click at [592, 29] on span "Dashboard" at bounding box center [619, 28] width 75 height 23
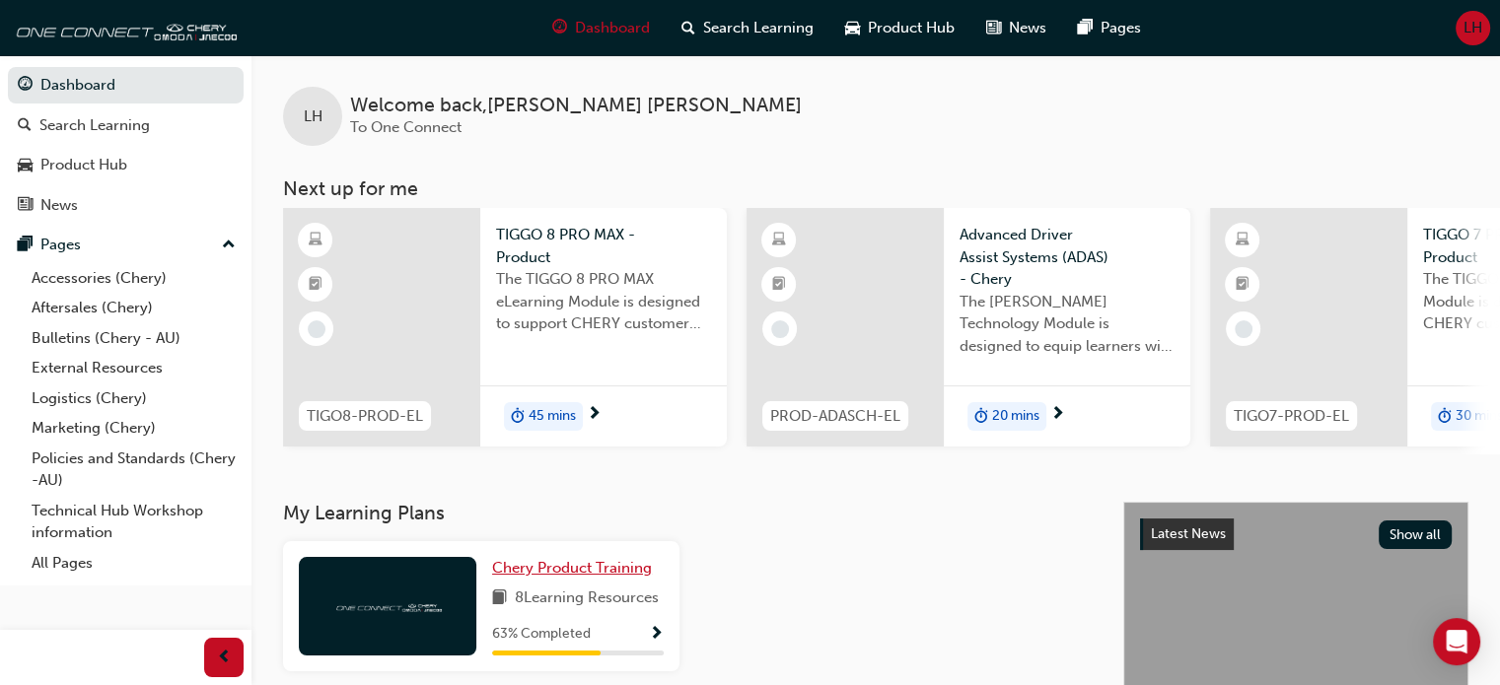
click at [563, 571] on span "Chery Product Training" at bounding box center [572, 568] width 160 height 18
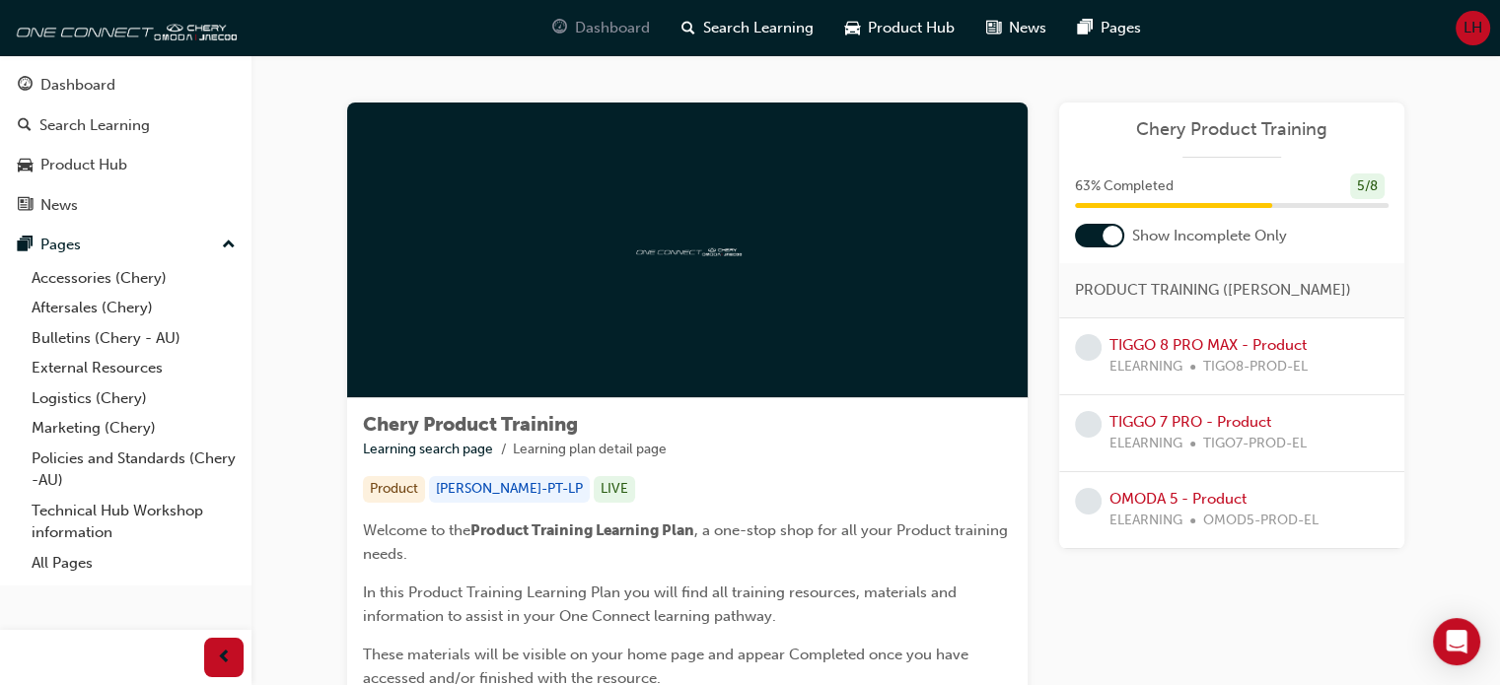
click at [603, 28] on span "Dashboard" at bounding box center [612, 28] width 75 height 23
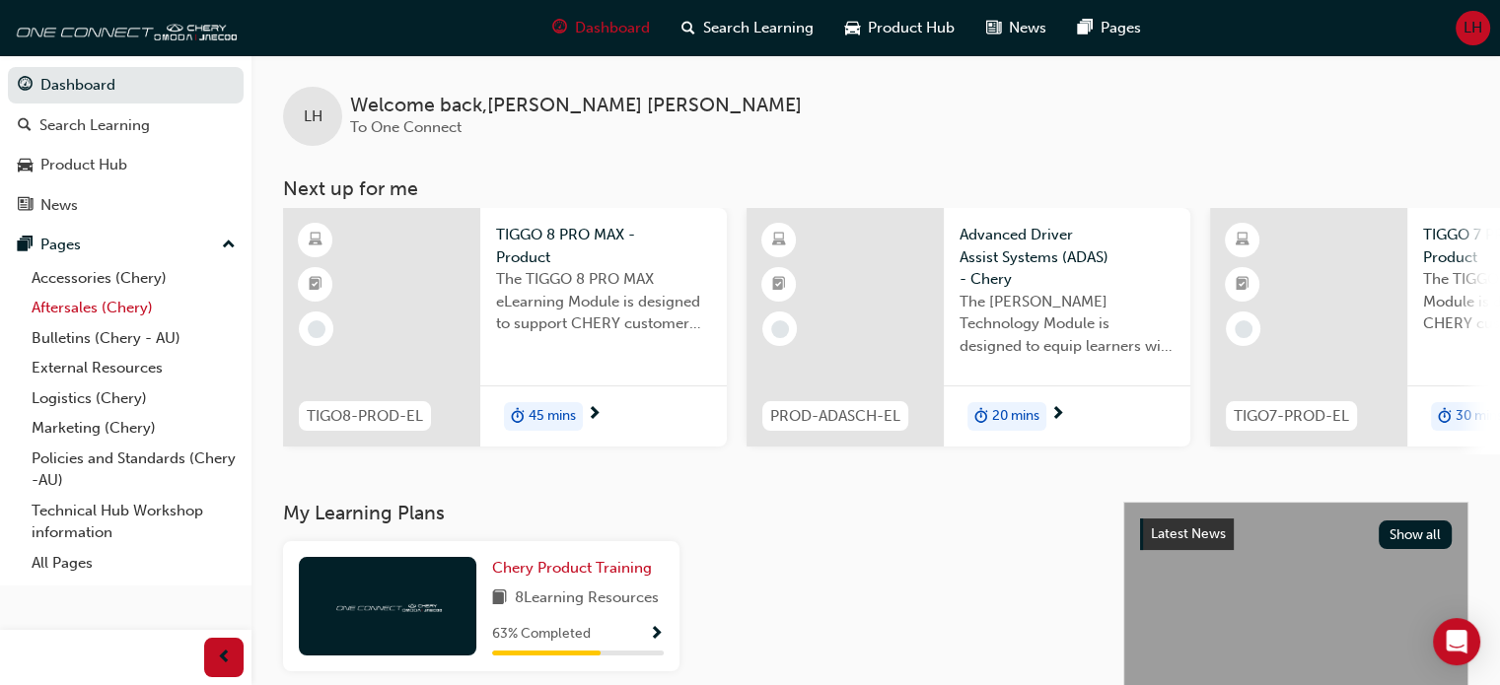
click at [87, 312] on link "Aftersales (Chery)" at bounding box center [134, 308] width 220 height 31
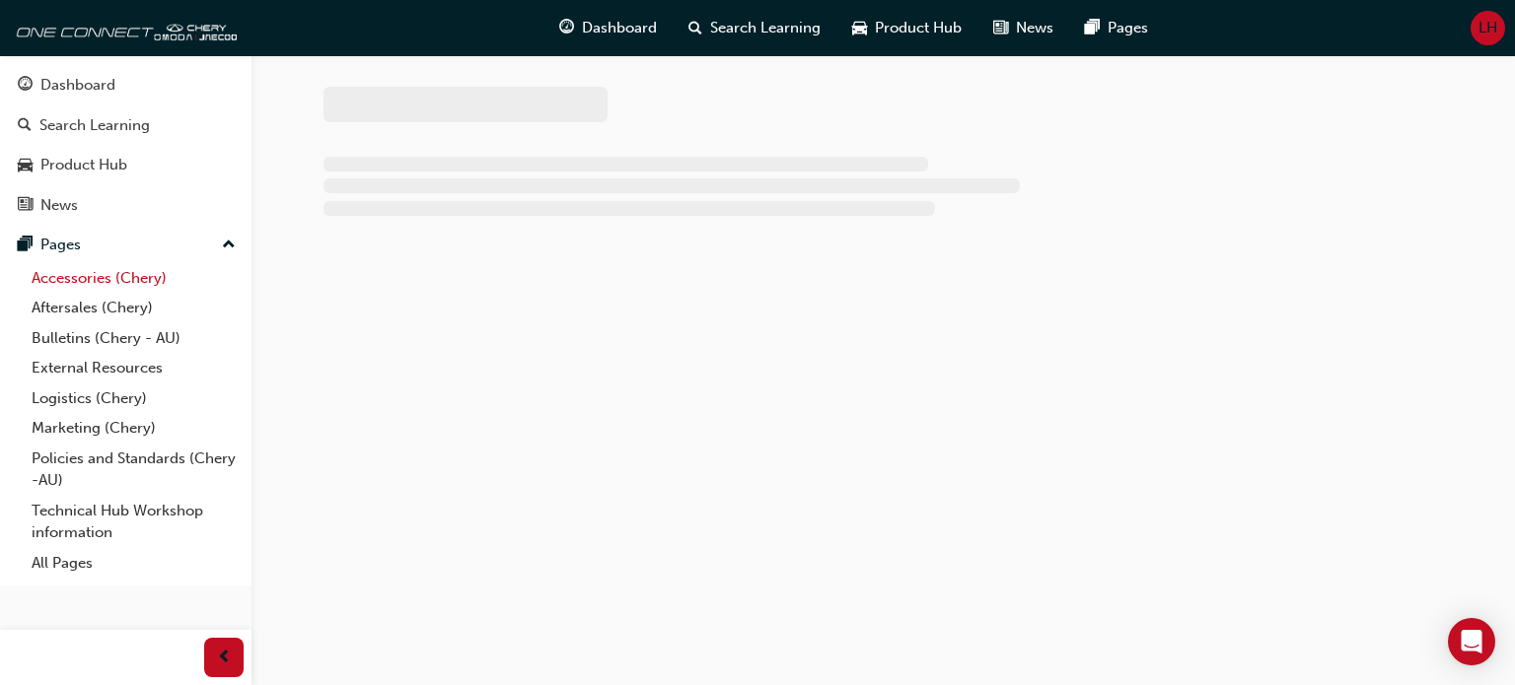
click at [99, 280] on link "Accessories (Chery)" at bounding box center [134, 278] width 220 height 31
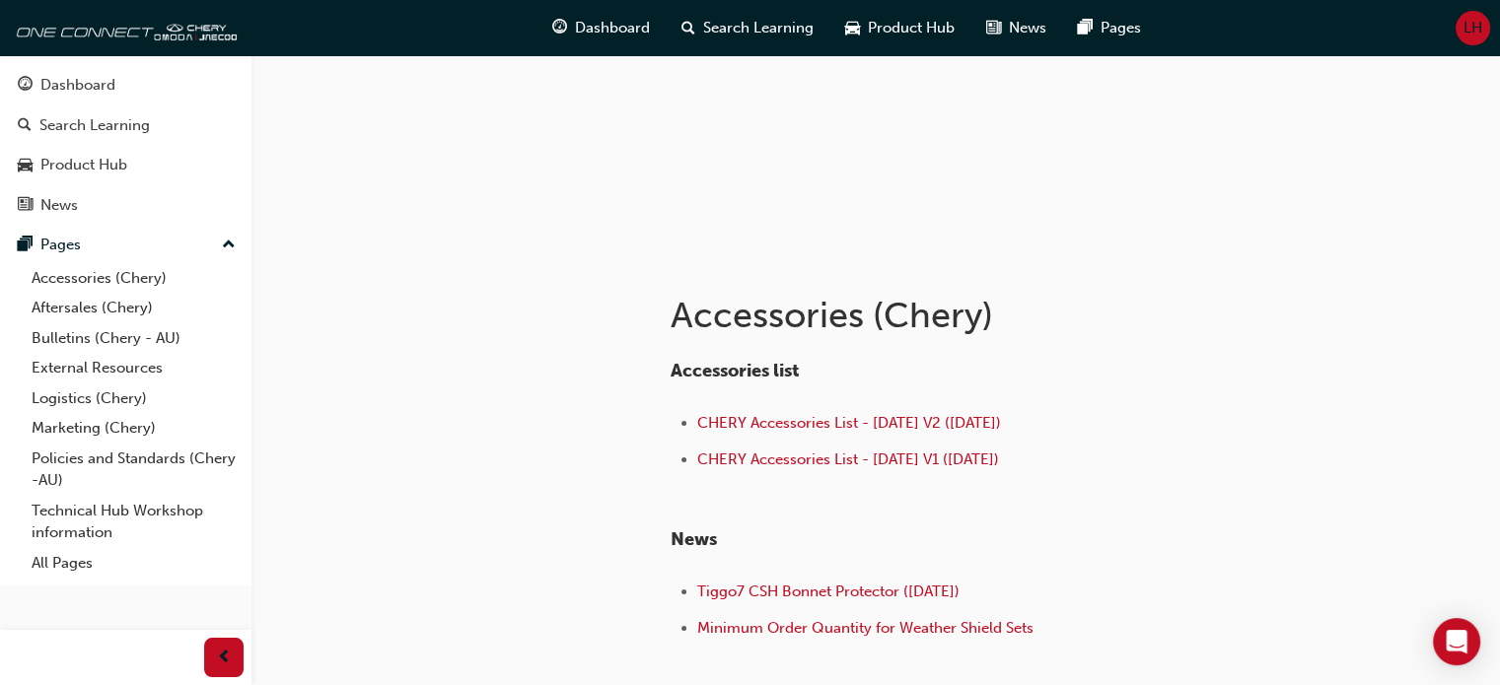
scroll to position [196, 0]
click at [770, 424] on span "CHERY Accessories List - [DATE] V2 ([DATE])" at bounding box center [849, 422] width 304 height 18
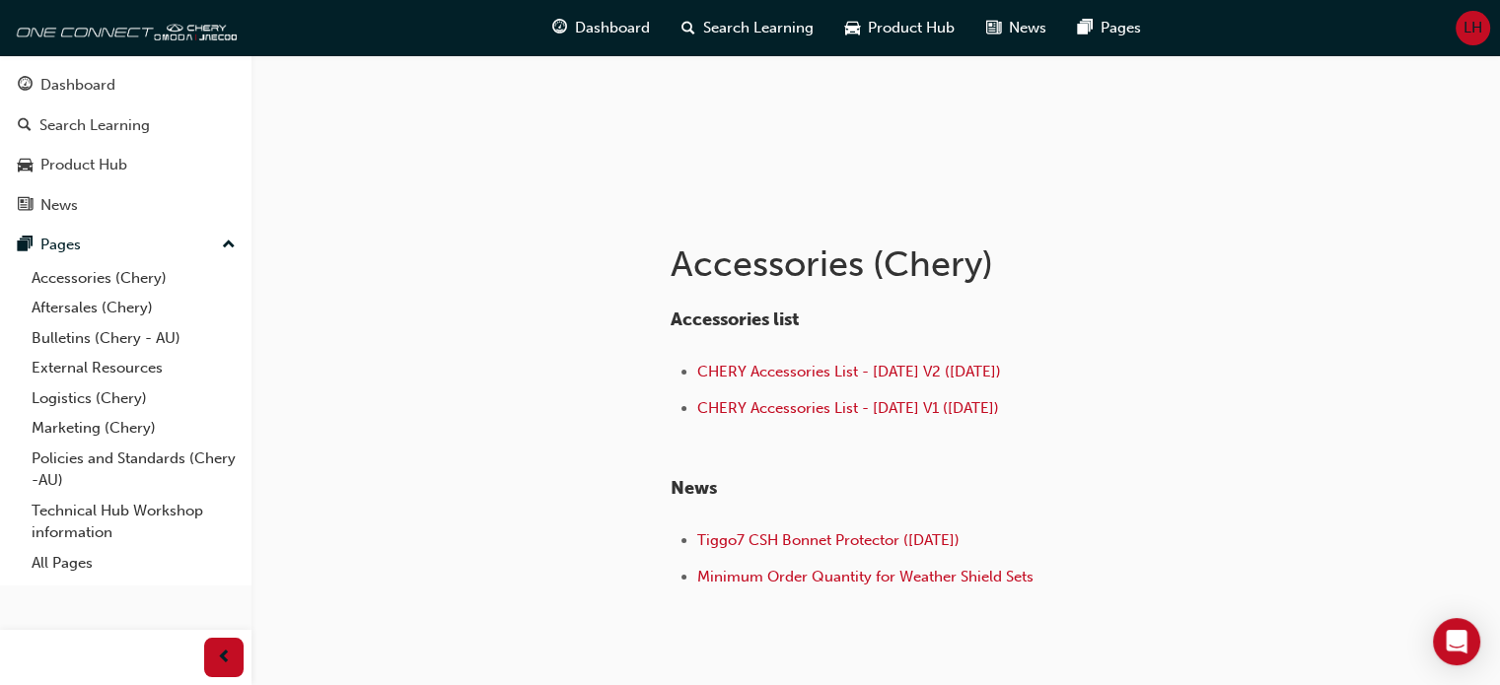
scroll to position [259, 0]
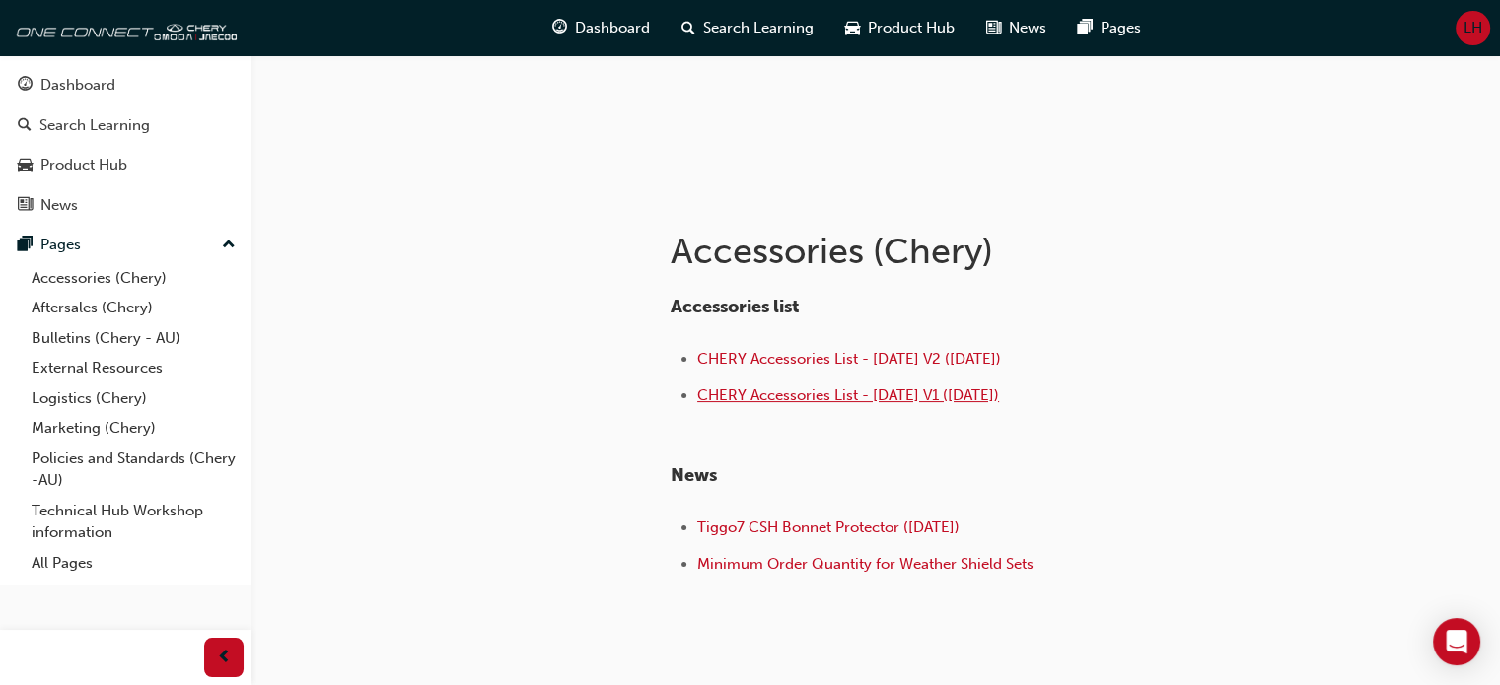
click at [783, 393] on span "CHERY Accessories List - [DATE] V1 ([DATE])" at bounding box center [848, 396] width 302 height 18
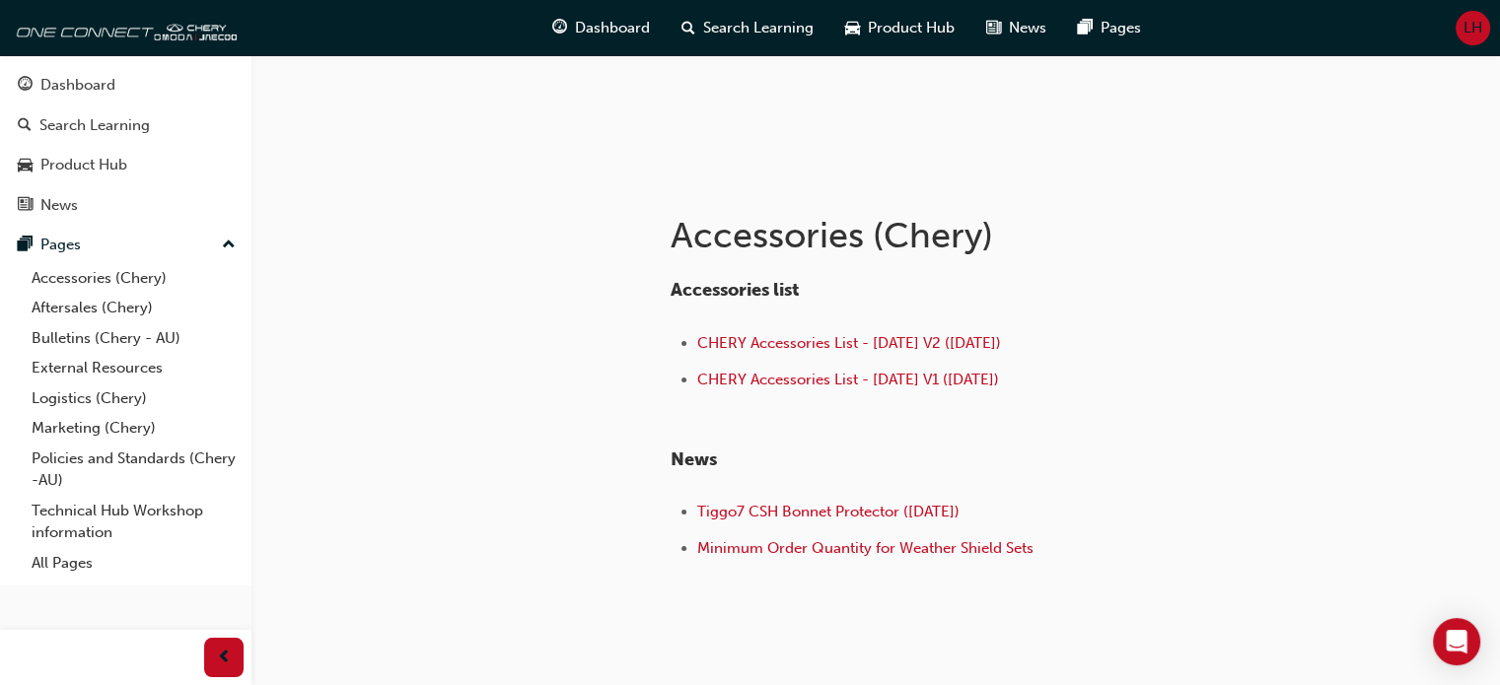
scroll to position [294, 0]
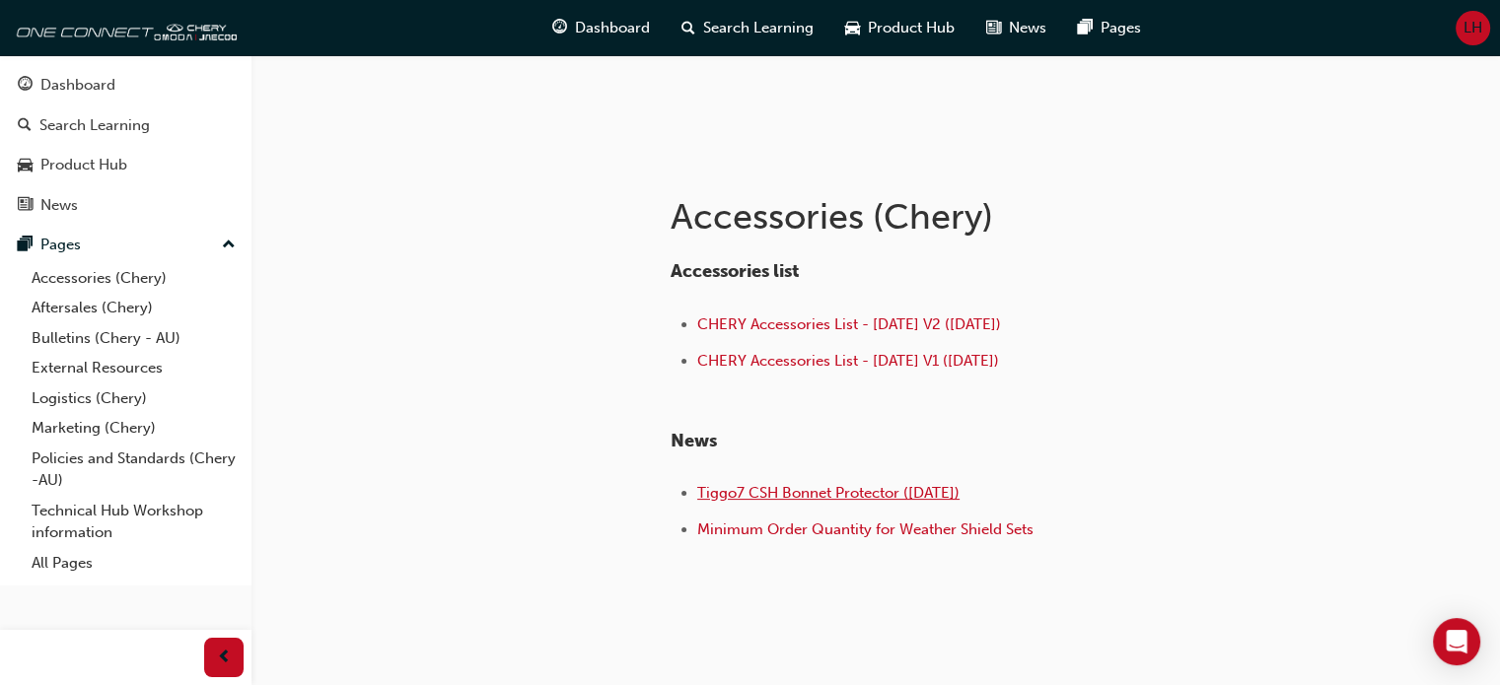
click at [877, 491] on span "Tiggo7 CSH Bonnet Protector ([DATE])" at bounding box center [828, 493] width 262 height 18
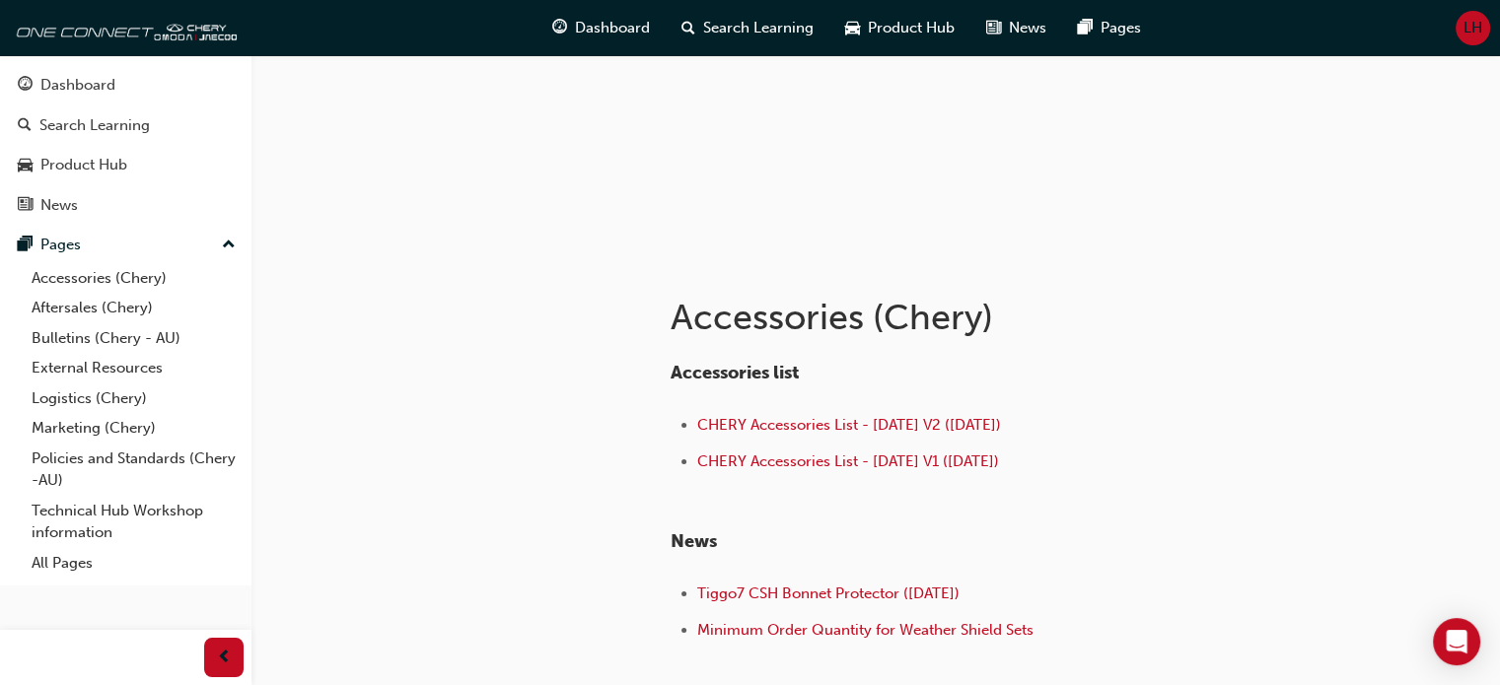
scroll to position [202, 0]
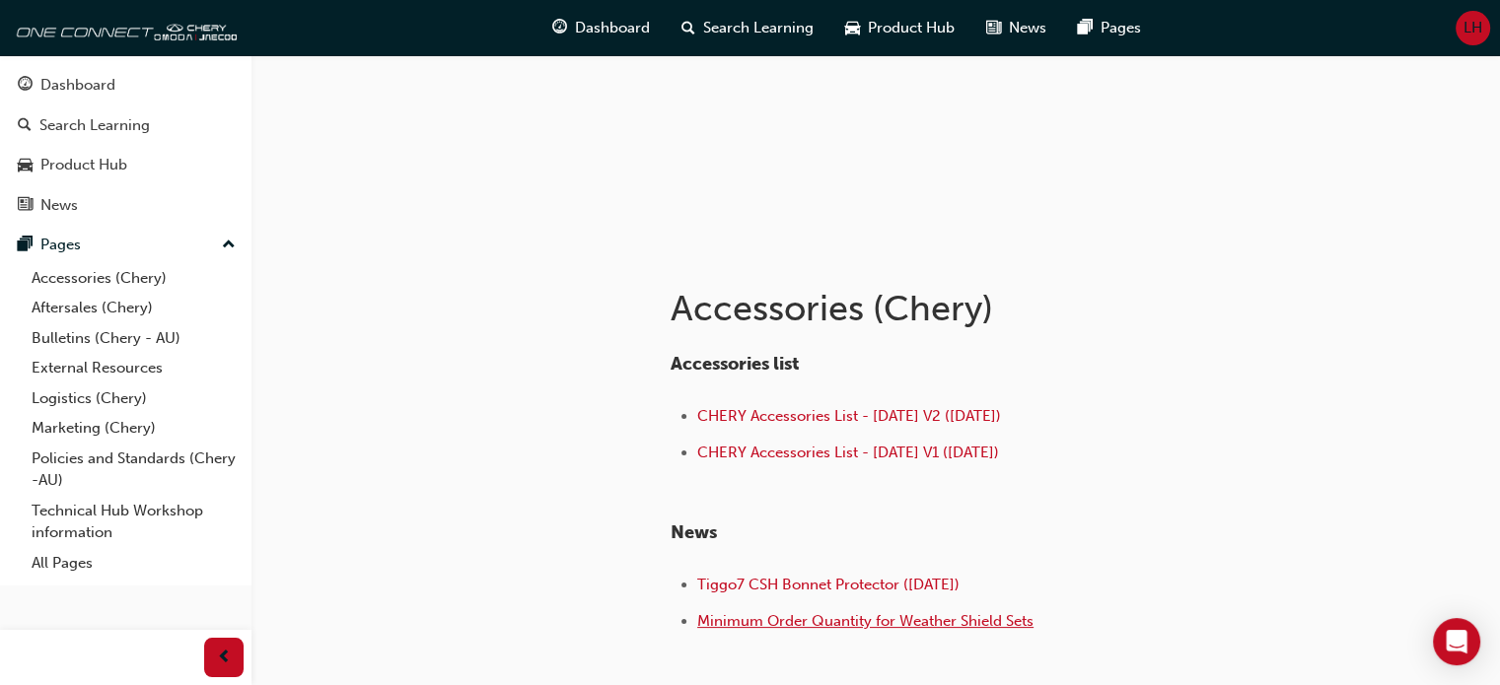
click at [902, 612] on span "Minimum Order Quantity for Weather Shield Sets" at bounding box center [865, 621] width 336 height 18
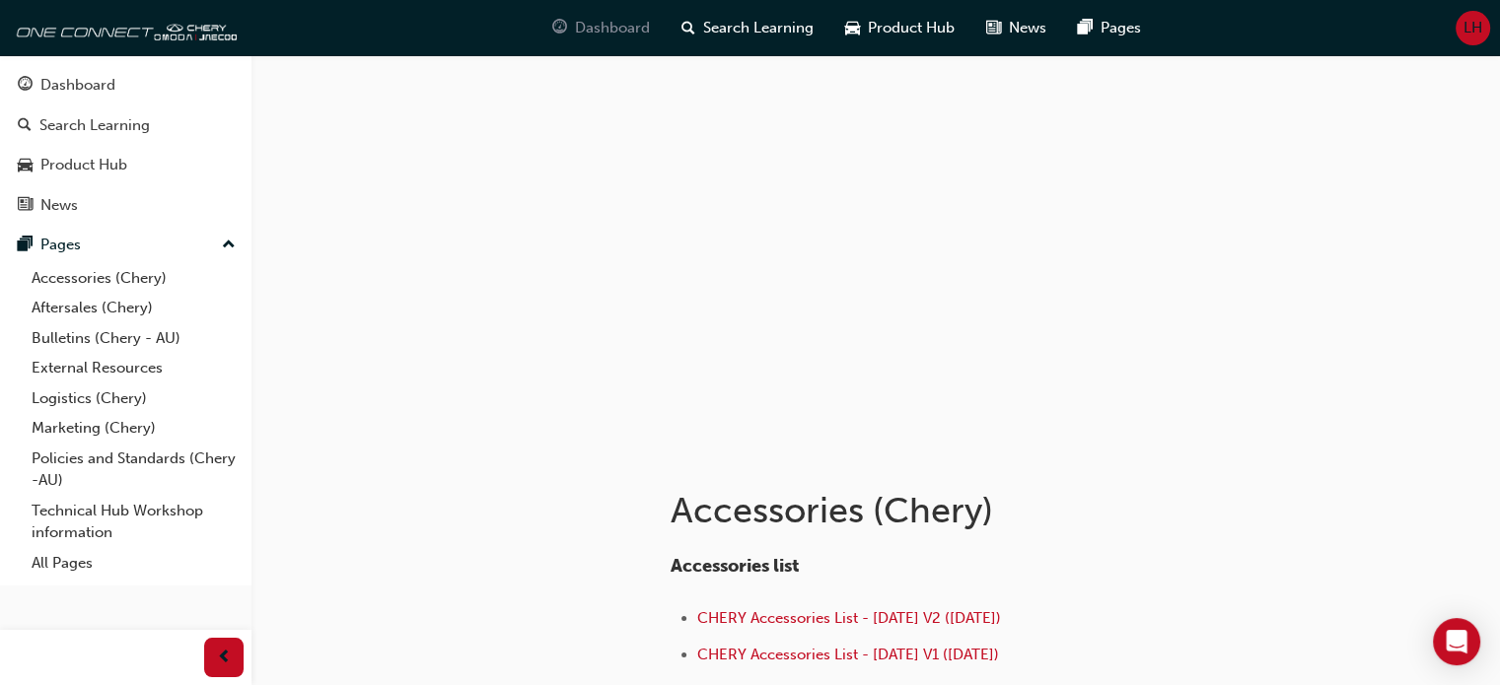
click at [617, 31] on span "Dashboard" at bounding box center [612, 28] width 75 height 23
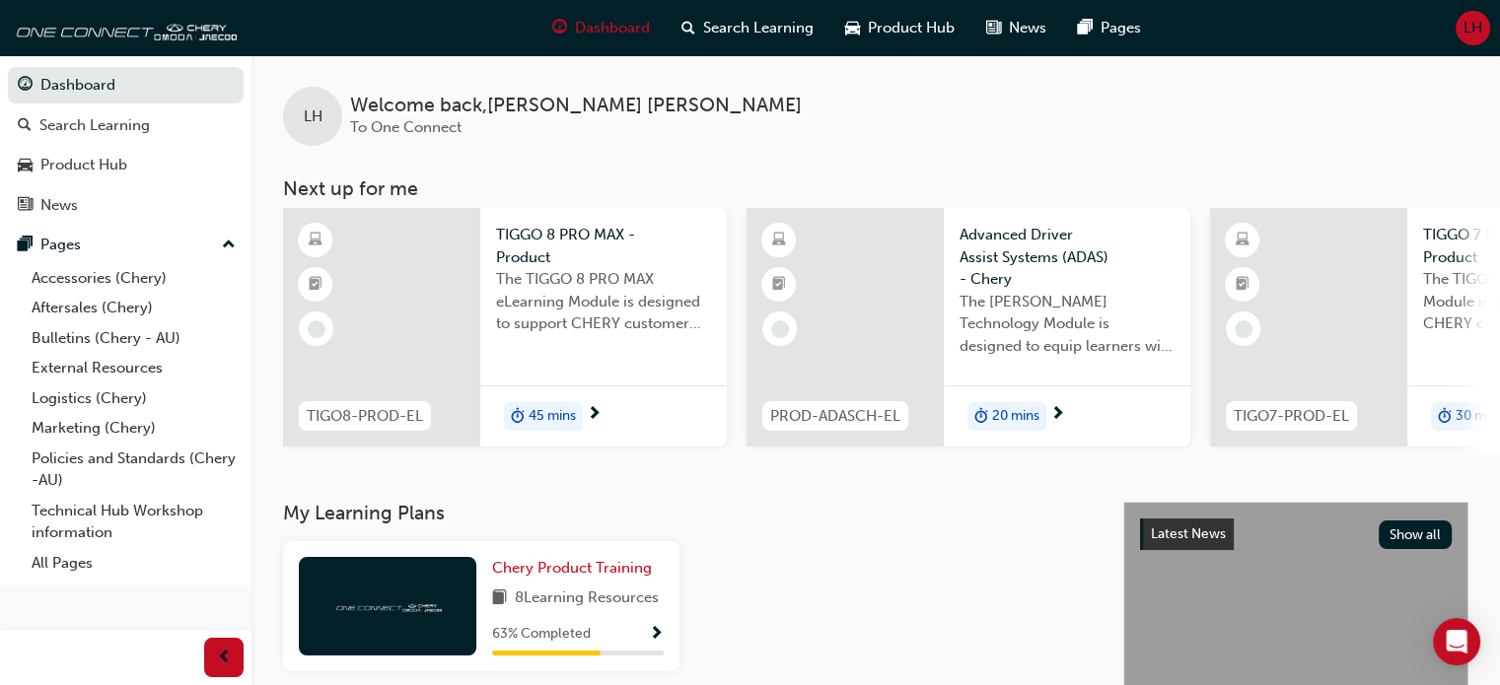
scroll to position [0, 632]
